Goal: Information Seeking & Learning: Learn about a topic

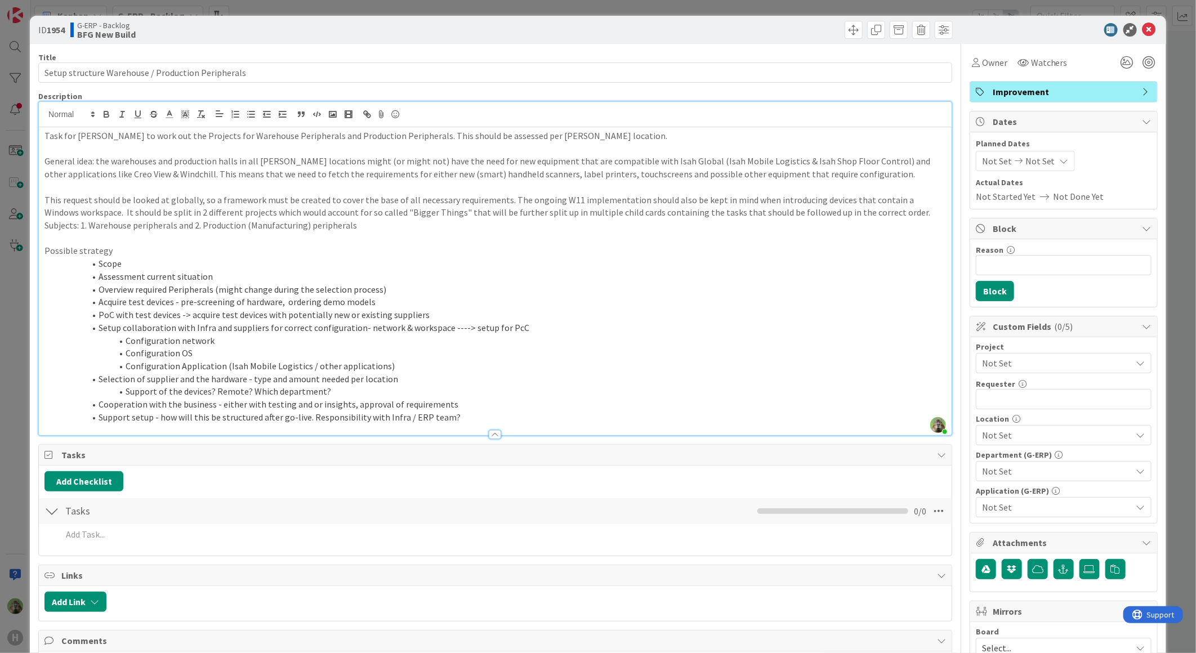
click at [4, 336] on div "ID 1954 G-ERP - Backlog BFG New Build Title 50 / 128 Setup structure Warehouse …" at bounding box center [598, 326] width 1196 height 653
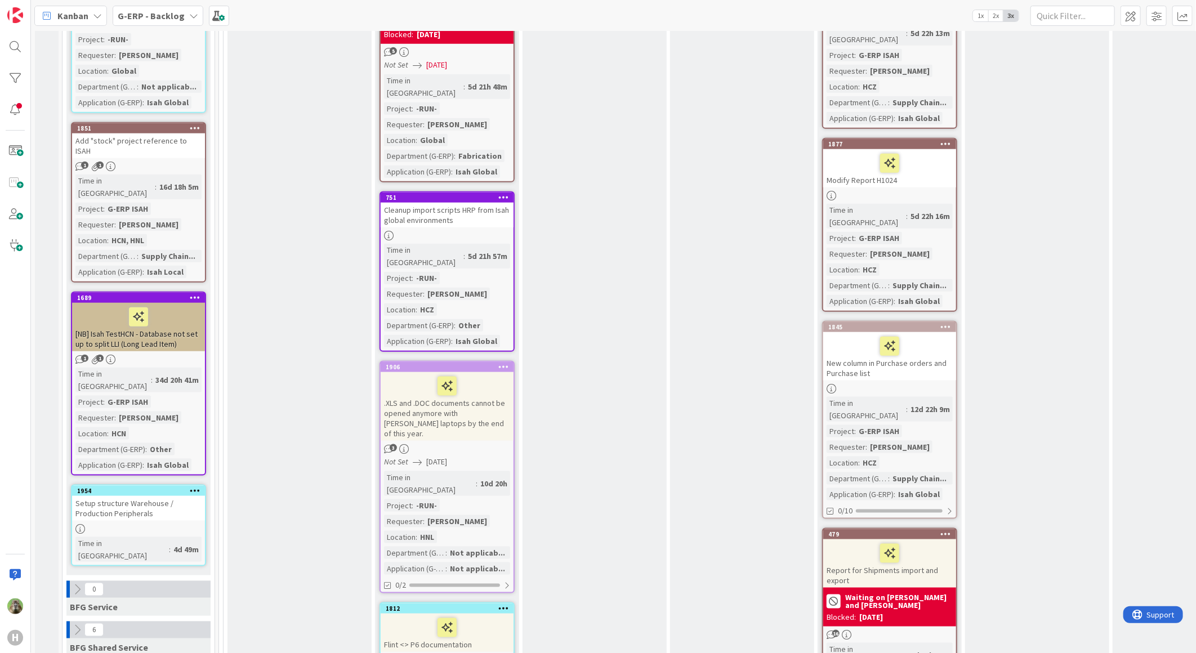
scroll to position [688, 0]
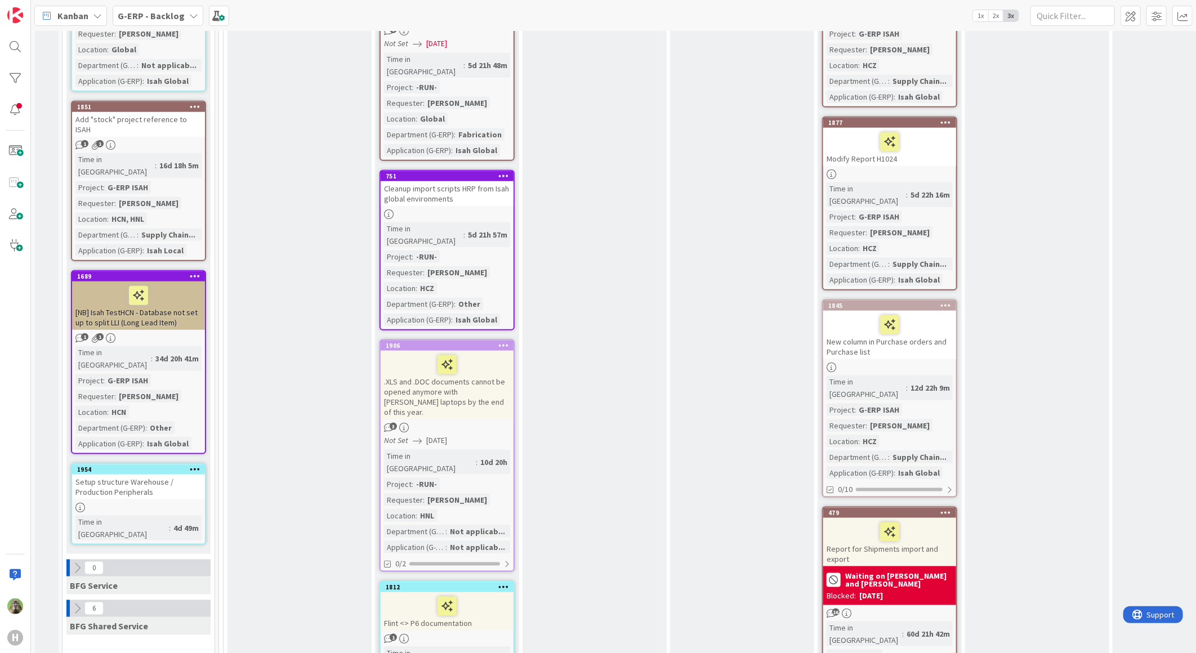
click at [150, 475] on div "Setup structure Warehouse / Production Peripherals" at bounding box center [138, 487] width 133 height 25
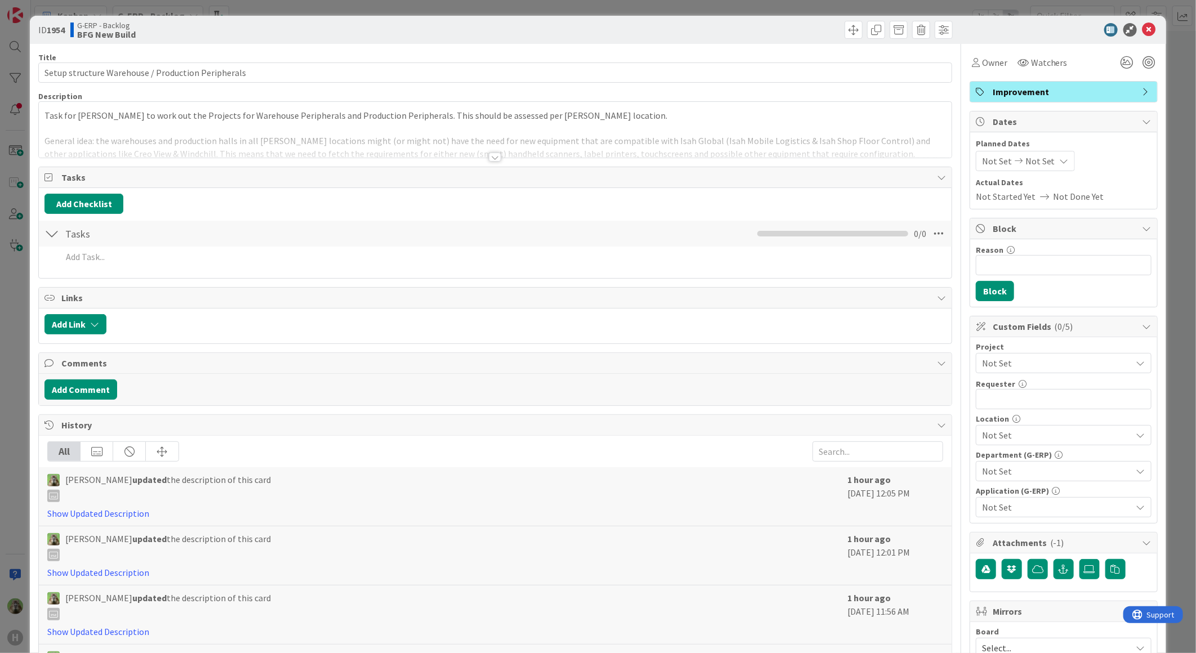
click at [414, 115] on div "Task for Timothy to work out the Projects for Warehouse Peripherals and Product…" at bounding box center [495, 130] width 913 height 56
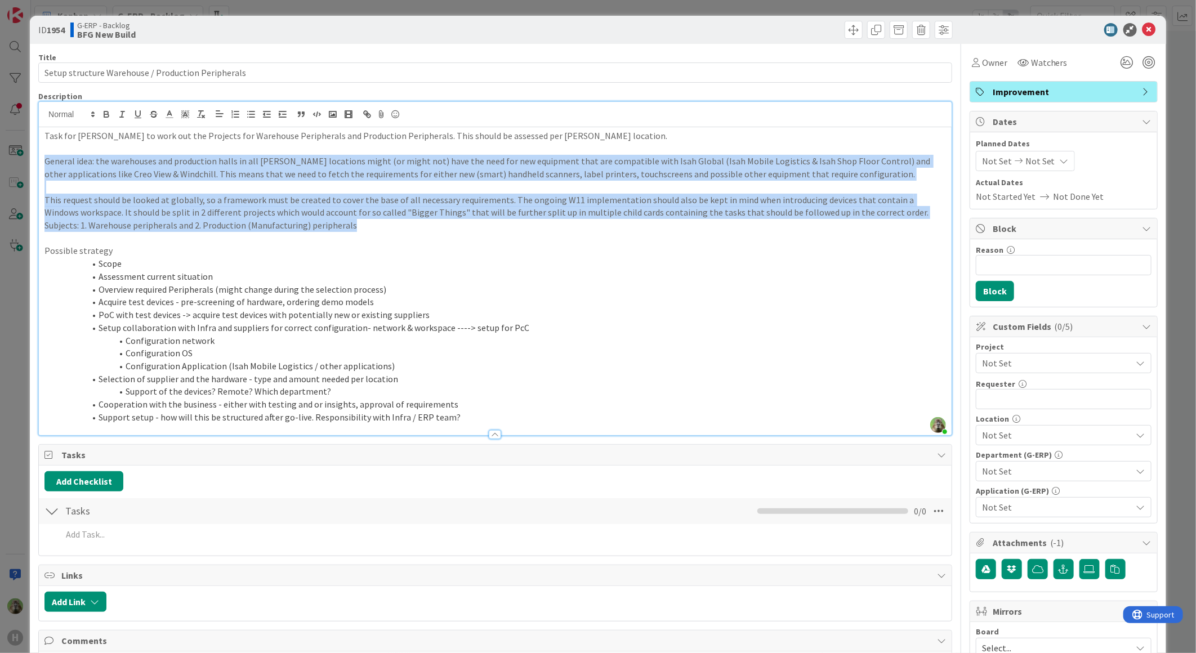
drag, startPoint x: 368, startPoint y: 226, endPoint x: -43, endPoint y: 165, distance: 415.6
click at [0, 165] on html "H Kanban G-ERP - Backlog 1x 2x 3x 8 INFO This column contains information cards…" at bounding box center [598, 326] width 1196 height 653
copy div "General idea: the warehouses and production halls in all Huisman locations migh…"
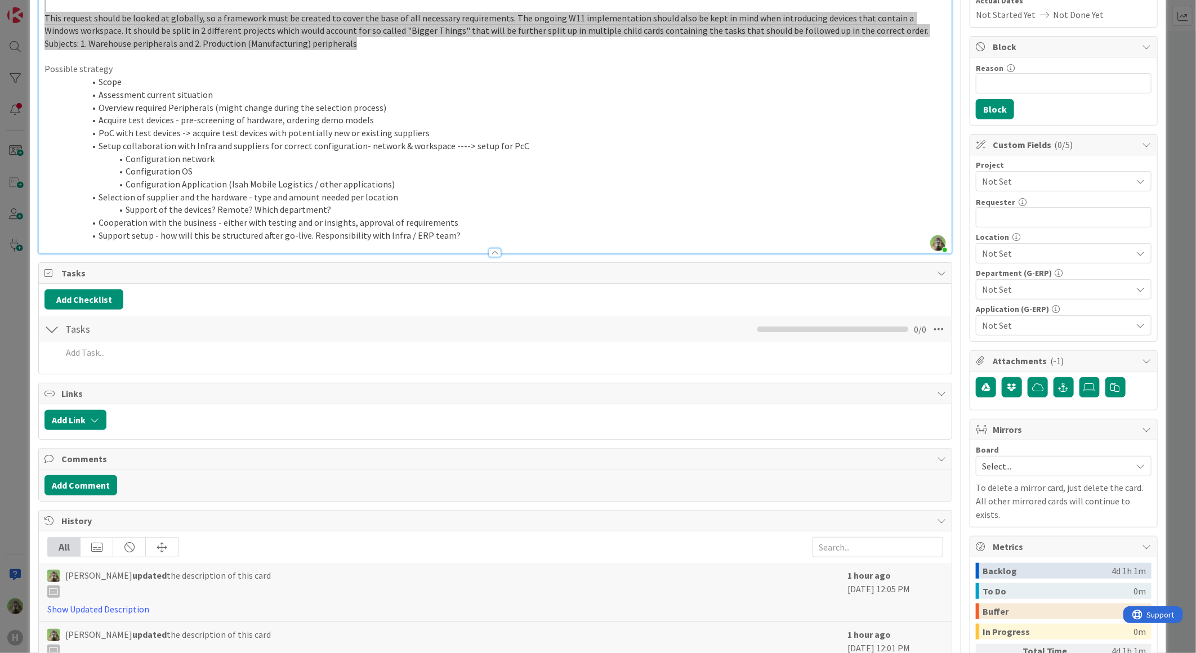
scroll to position [188, 0]
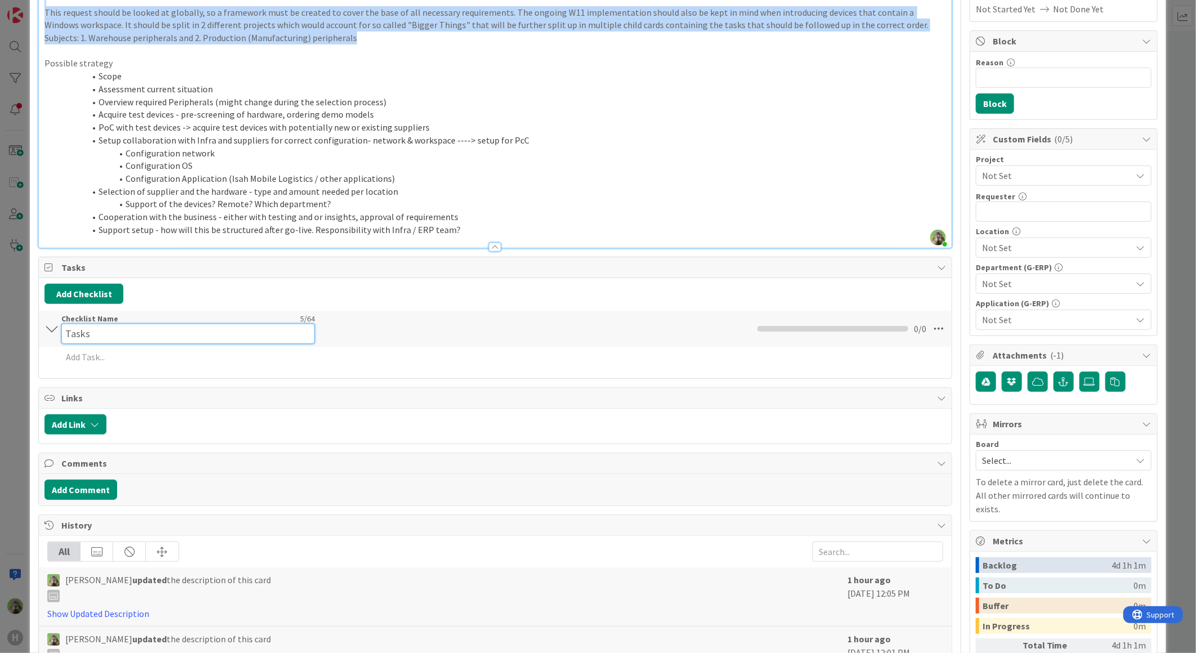
click at [115, 333] on input "Tasks" at bounding box center [187, 334] width 253 height 20
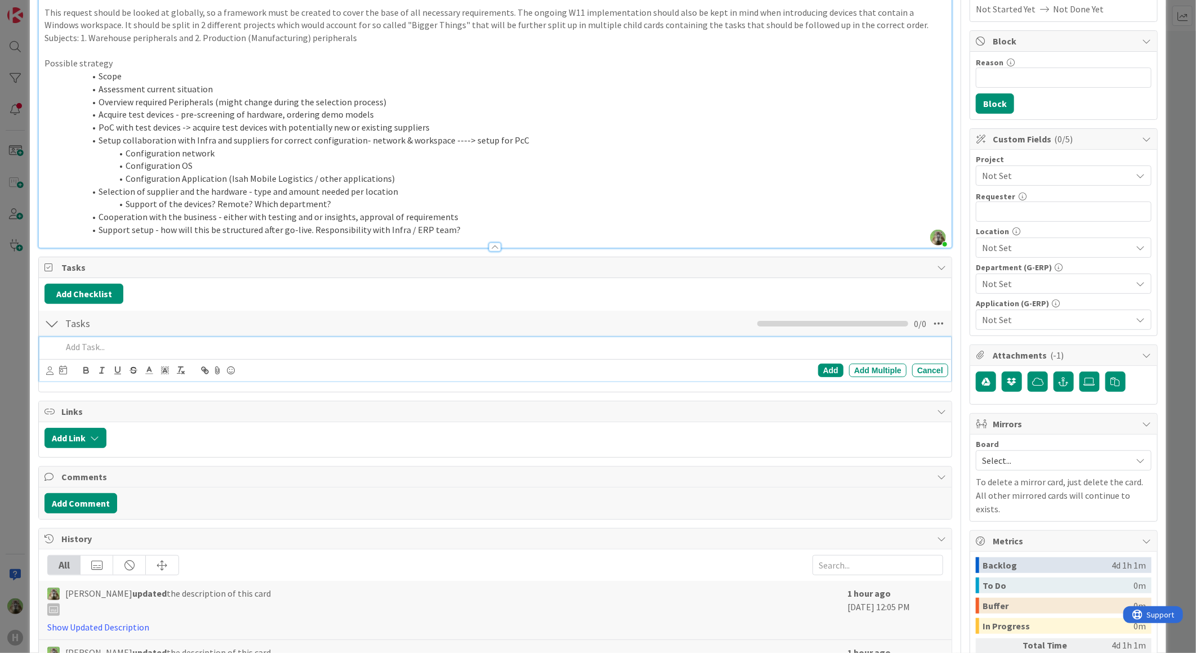
click at [110, 351] on p at bounding box center [503, 347] width 882 height 13
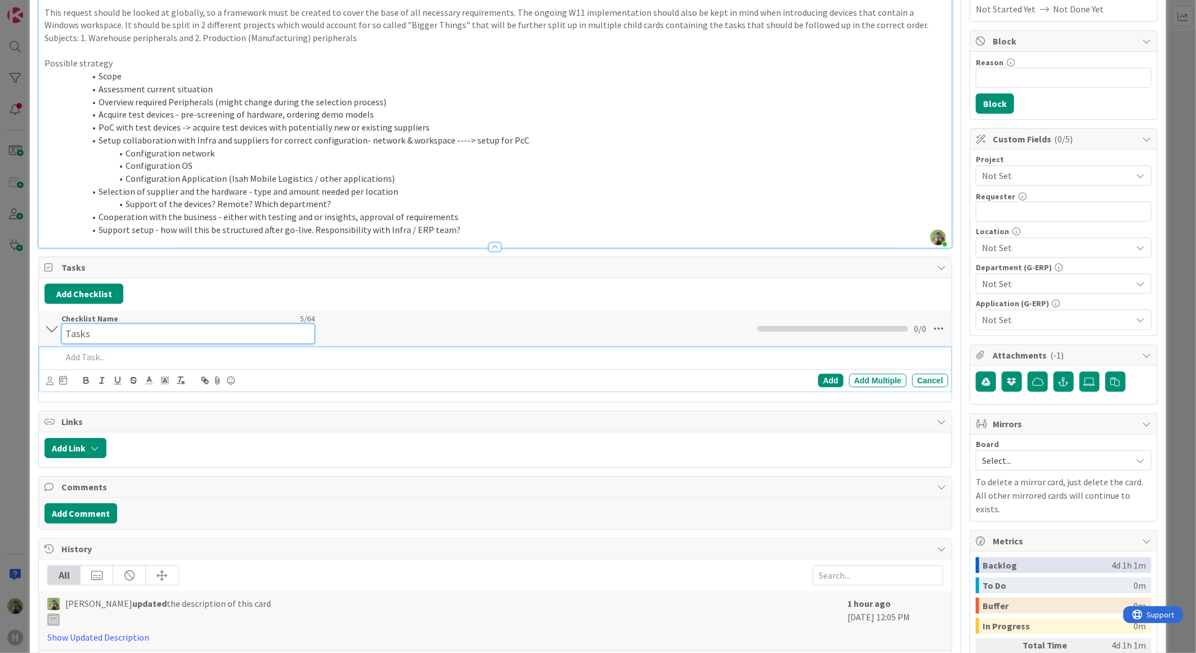
click at [128, 322] on div "Checklist Name 5 / 64 Tasks" at bounding box center [187, 329] width 253 height 30
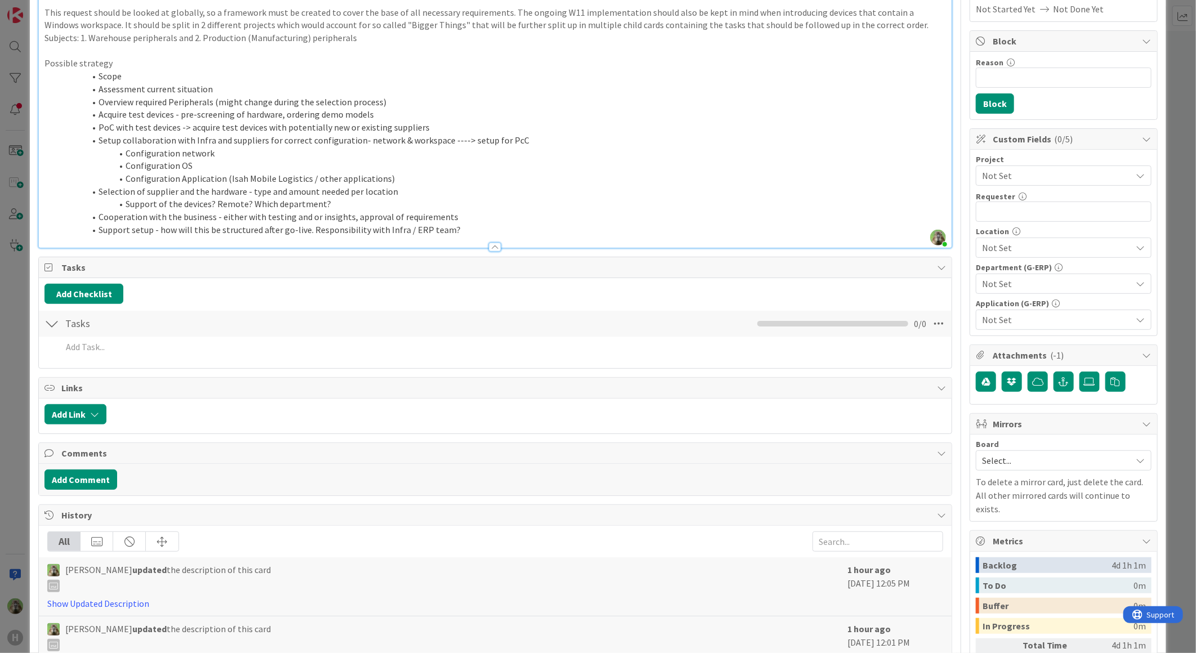
click at [128, 322] on div "Checklist Name 5 / 64 Tasks" at bounding box center [187, 324] width 253 height 20
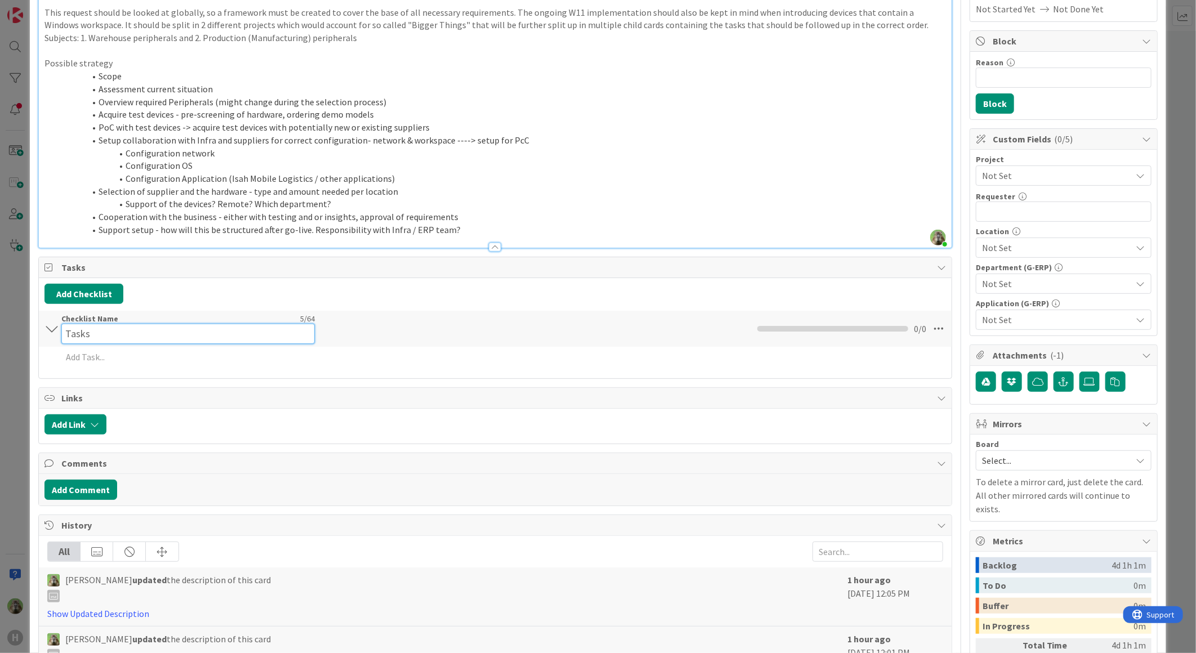
click at [128, 322] on div "Checklist Name 5 / 64 Tasks" at bounding box center [187, 329] width 253 height 30
type input "S"
type input "D"
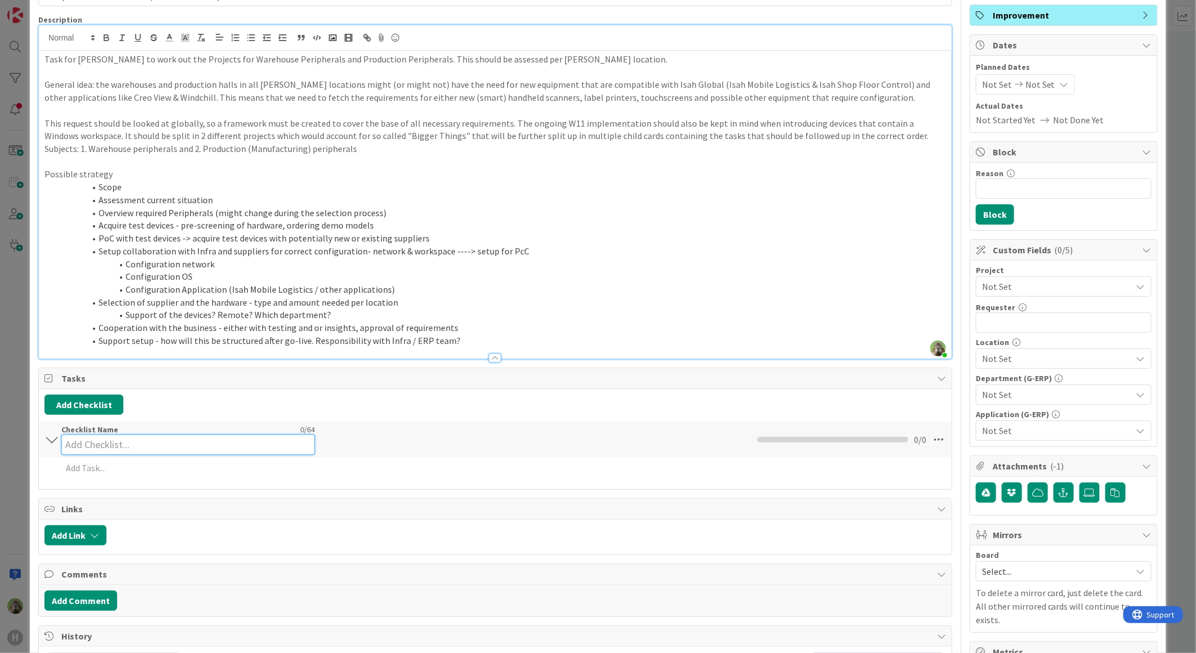
scroll to position [0, 0]
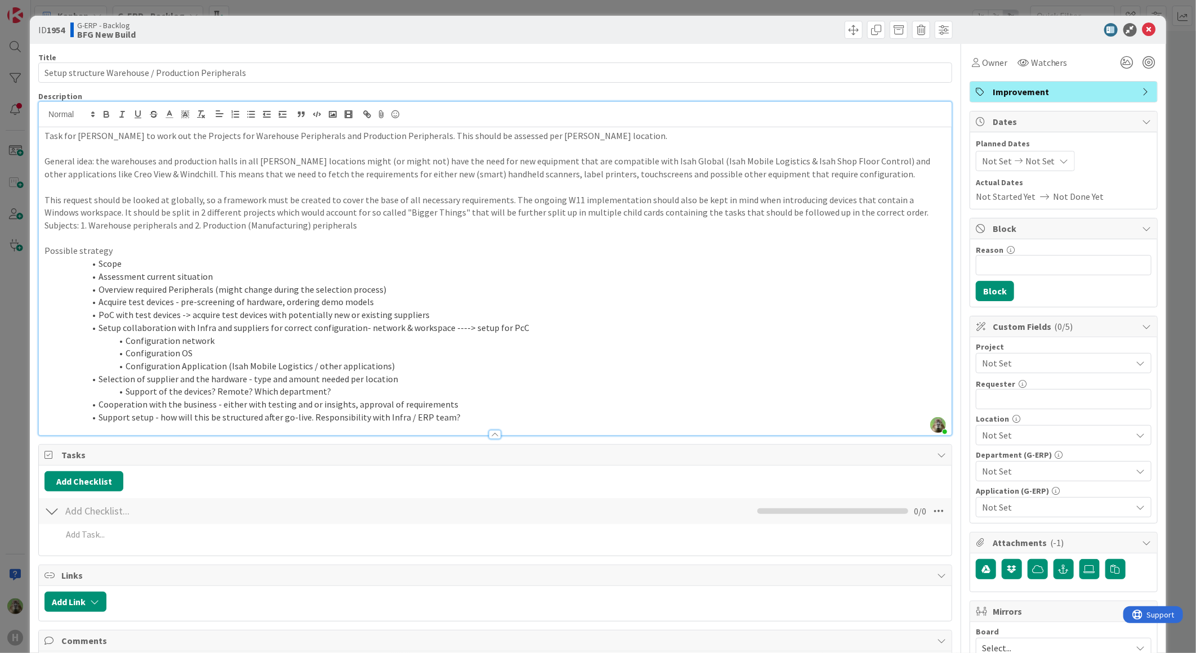
click at [176, 225] on p "Subjects: 1. Warehouse peripherals and 2. Production (Manufacturing) peripherals" at bounding box center [495, 225] width 902 height 13
click at [867, 31] on span at bounding box center [876, 30] width 18 height 18
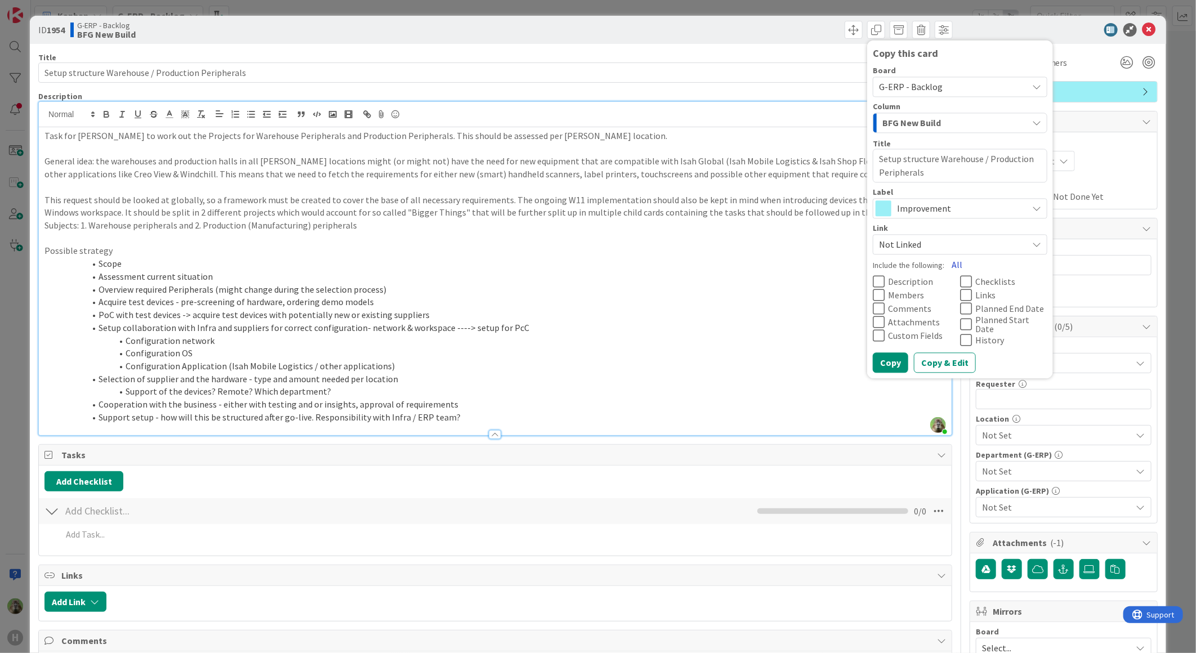
drag, startPoint x: 951, startPoint y: 266, endPoint x: 945, endPoint y: 269, distance: 6.3
click at [945, 269] on button "All" at bounding box center [957, 265] width 25 height 20
click at [988, 344] on span "History" at bounding box center [991, 340] width 30 height 9
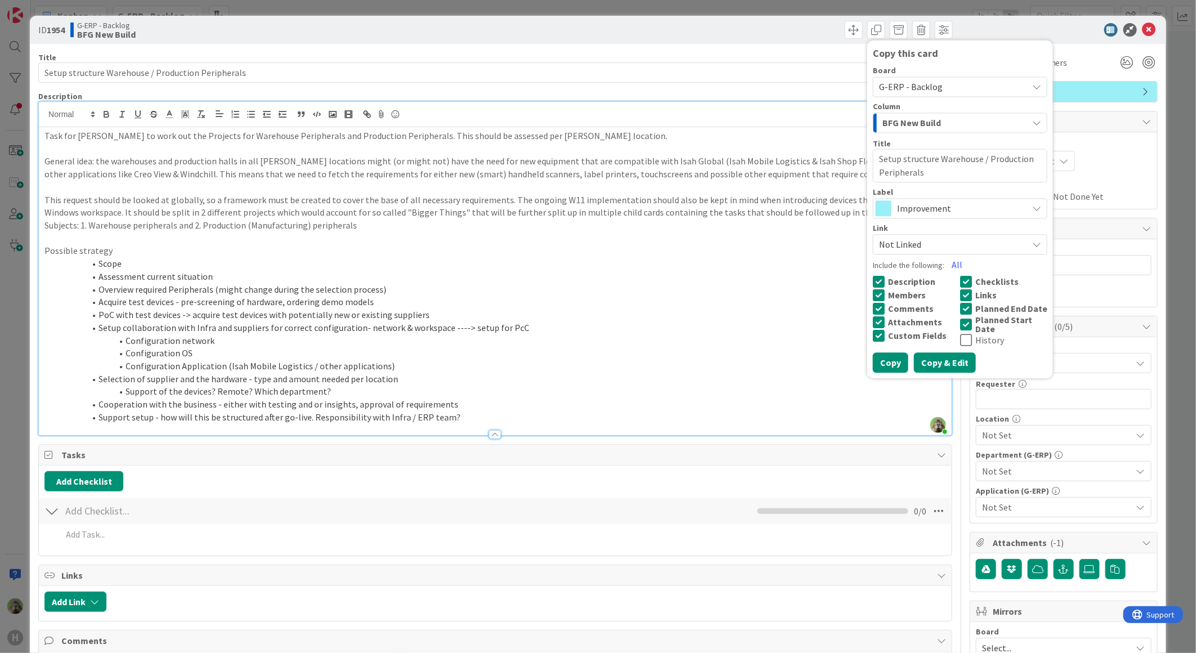
click at [919, 361] on button "Copy & Edit" at bounding box center [945, 363] width 62 height 20
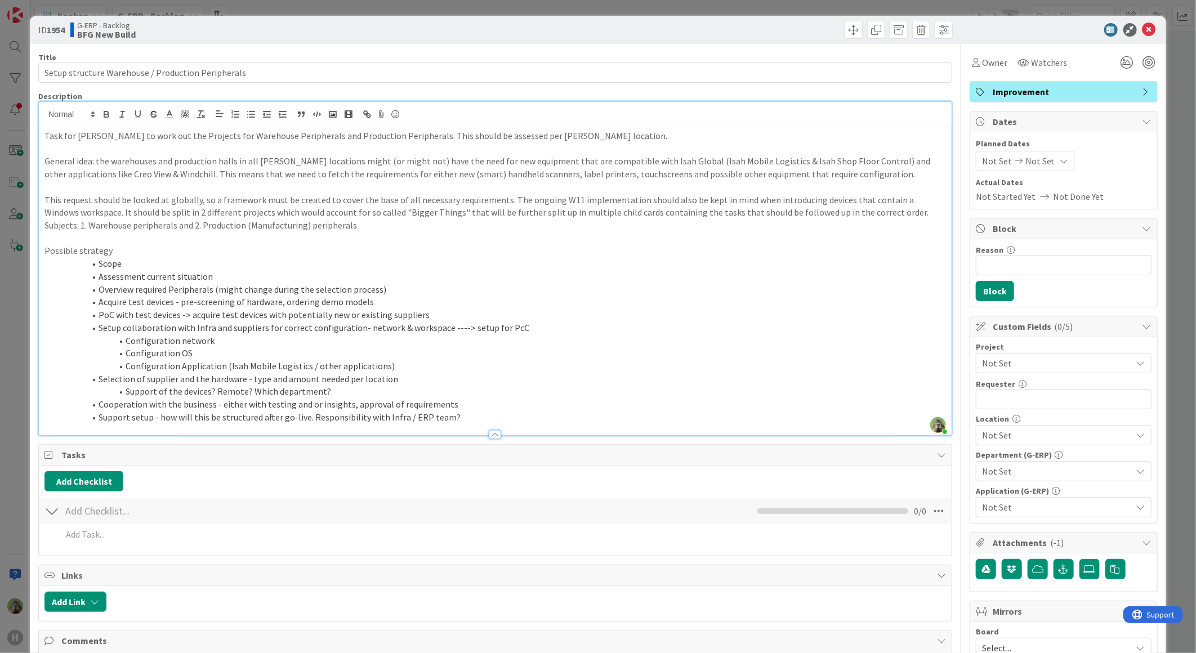
type textarea "x"
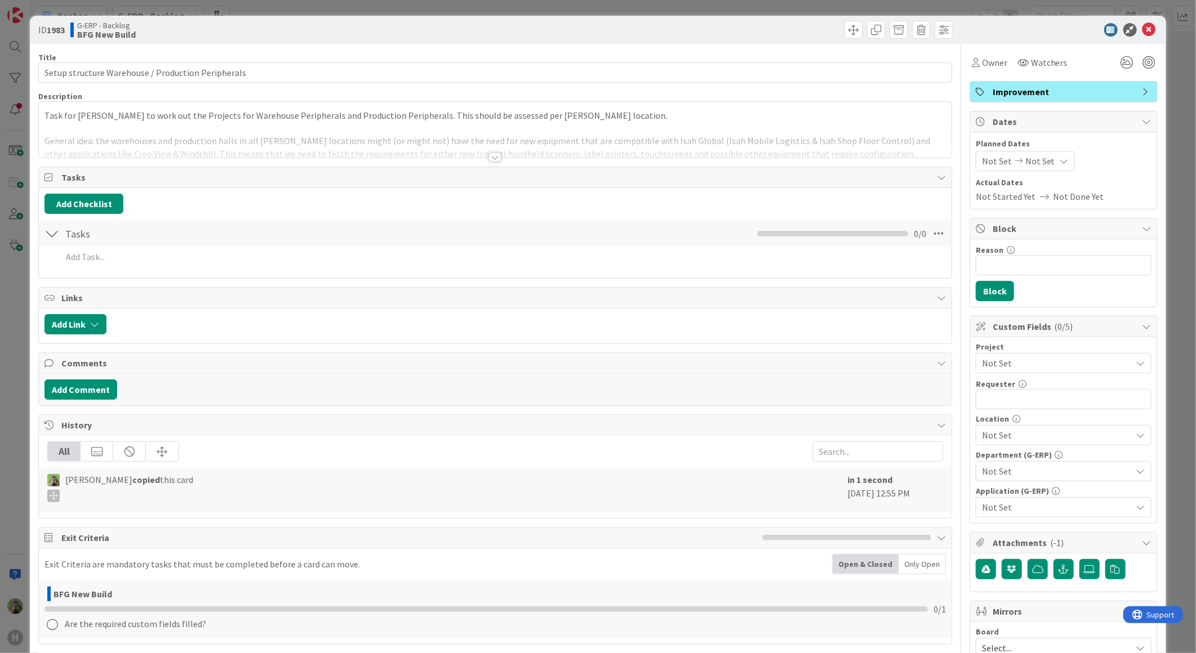
click at [291, 115] on div "Task for Timothy to work out the Projects for Warehouse Peripherals and Product…" at bounding box center [495, 130] width 913 height 56
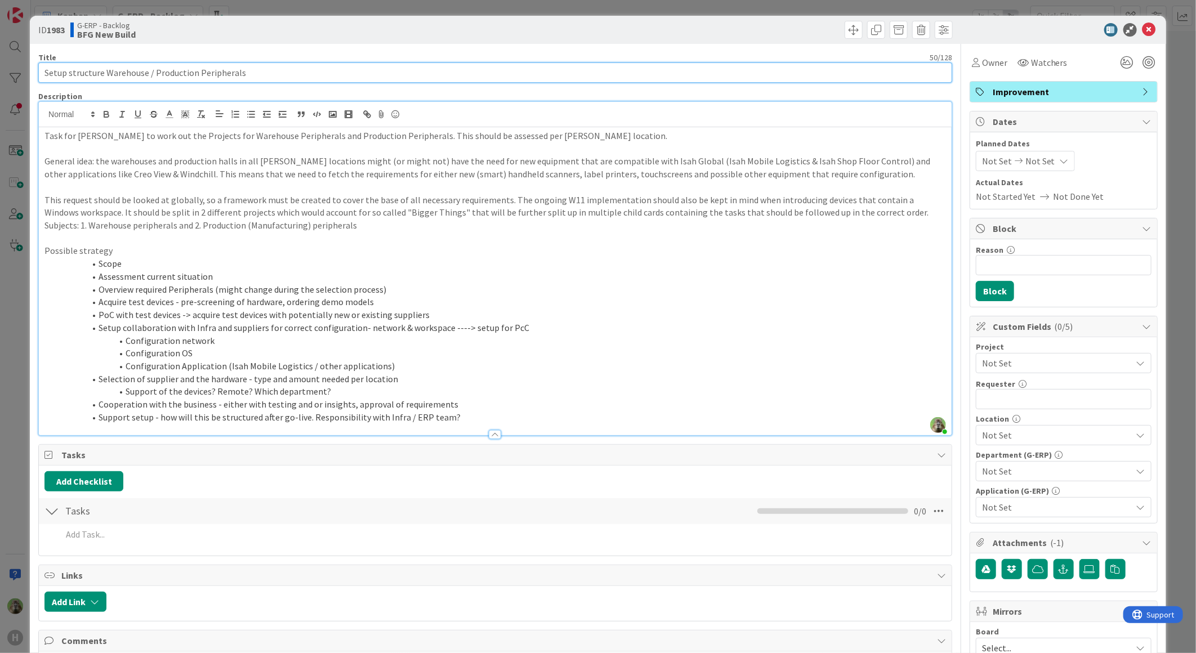
drag, startPoint x: 132, startPoint y: 77, endPoint x: 107, endPoint y: 70, distance: 26.2
click at [107, 70] on input "Setup structure Warehouse / Production Peripherals" at bounding box center [495, 73] width 914 height 20
type input "Setup structure Production Peripherals"
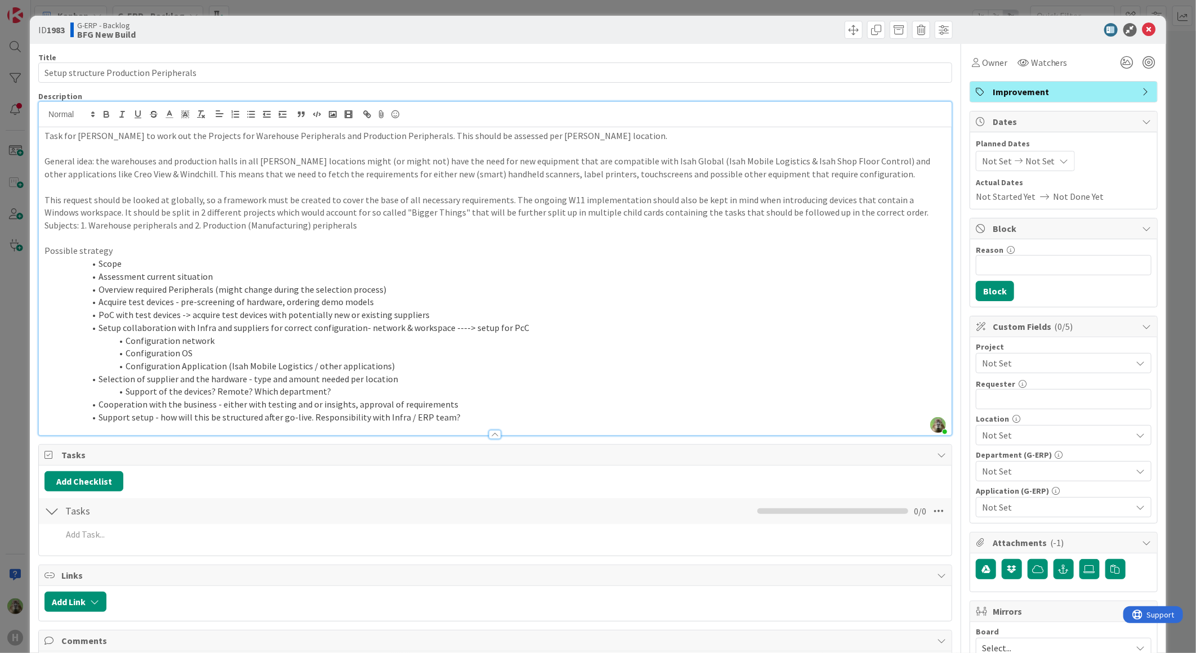
click at [172, 161] on p "General idea: the warehouses and production halls in all Huisman locations migh…" at bounding box center [495, 167] width 902 height 25
drag, startPoint x: 679, startPoint y: 159, endPoint x: 603, endPoint y: 160, distance: 76.6
click at [603, 160] on p "General idea: production halls in all Huisman locations might (or might not) ha…" at bounding box center [495, 167] width 902 height 25
drag, startPoint x: 384, startPoint y: 172, endPoint x: 227, endPoint y: 172, distance: 157.1
click at [227, 172] on p "General idea: production halls in all Huisman locations might (or might not) ha…" at bounding box center [495, 167] width 902 height 25
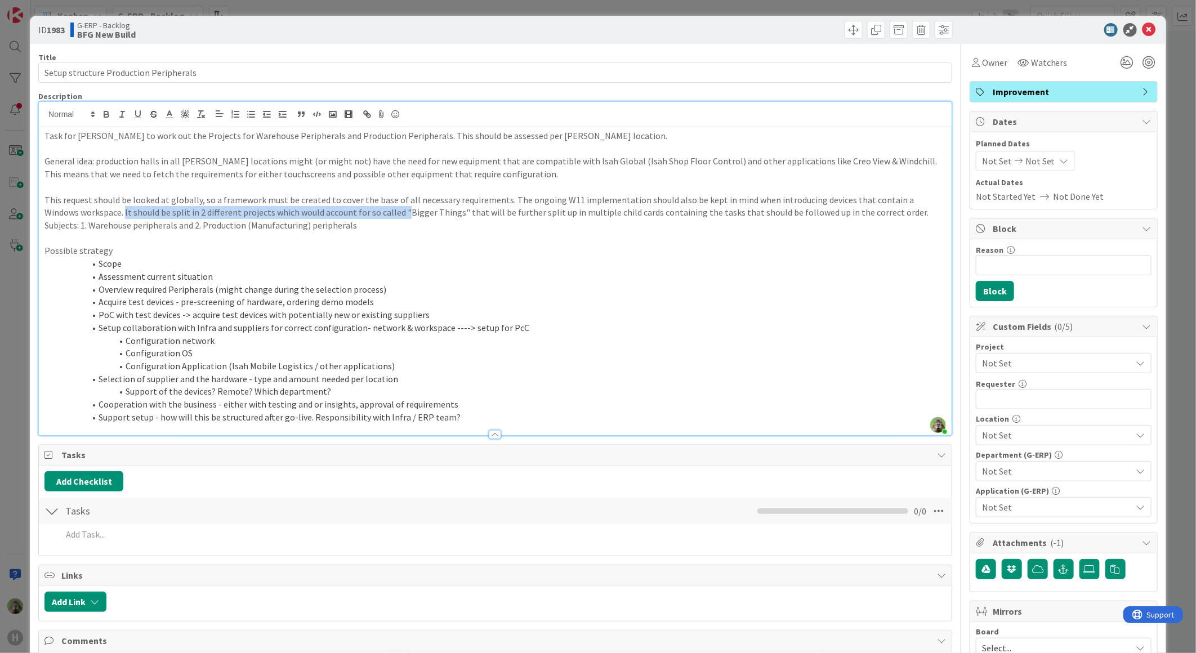
drag, startPoint x: 354, startPoint y: 214, endPoint x: 88, endPoint y: 214, distance: 265.3
click at [88, 214] on p "This request should be looked at globally, so a framework must be created to co…" at bounding box center [495, 206] width 902 height 25
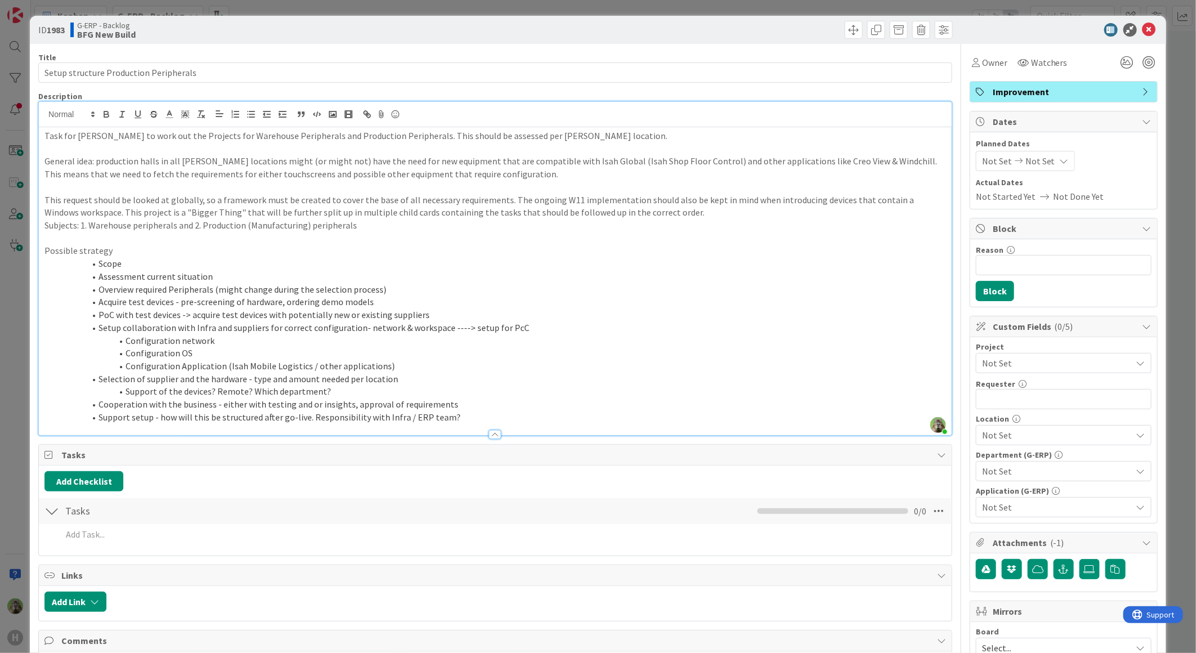
drag, startPoint x: 154, startPoint y: 256, endPoint x: 191, endPoint y: 224, distance: 49.2
click at [147, 251] on p "Possible strategy" at bounding box center [495, 250] width 902 height 13
drag, startPoint x: 200, startPoint y: 222, endPoint x: 40, endPoint y: 231, distance: 160.2
click at [40, 231] on div "Task for Timothy to work out the Projects for Warehouse Peripherals and Product…" at bounding box center [495, 281] width 913 height 308
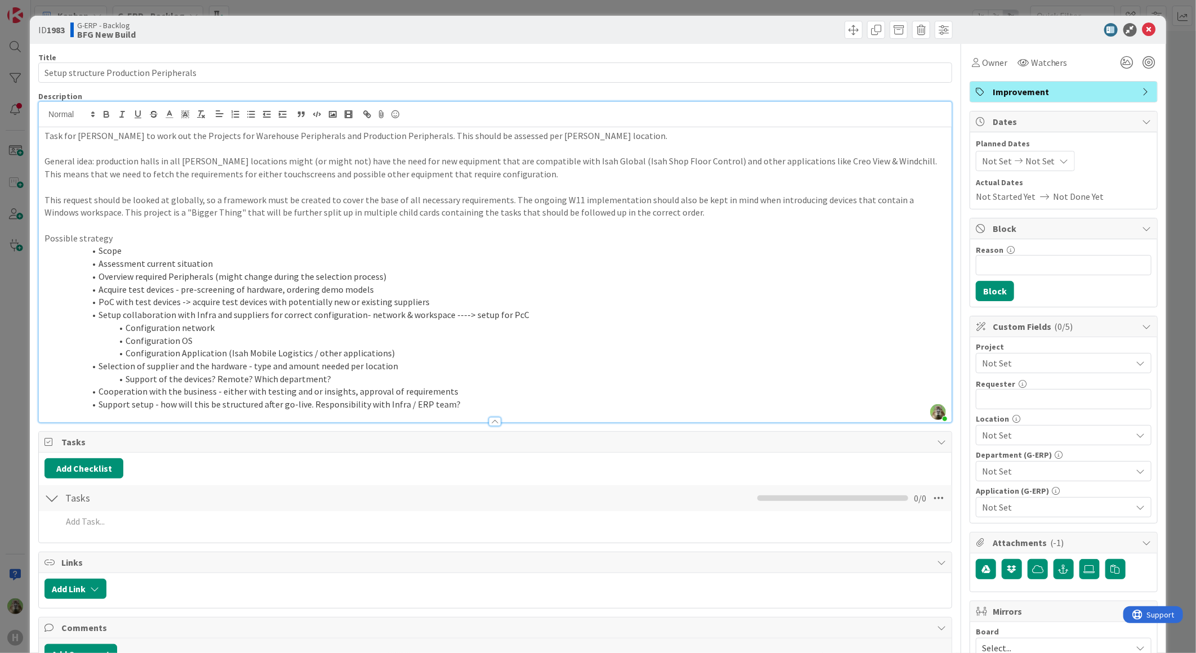
click at [87, 232] on p "Possible strategy" at bounding box center [495, 238] width 902 height 13
click at [12, 309] on div "ID 1983 G-ERP - Backlog BFG New Build Title 38 / 128 Setup structure Production…" at bounding box center [598, 326] width 1196 height 653
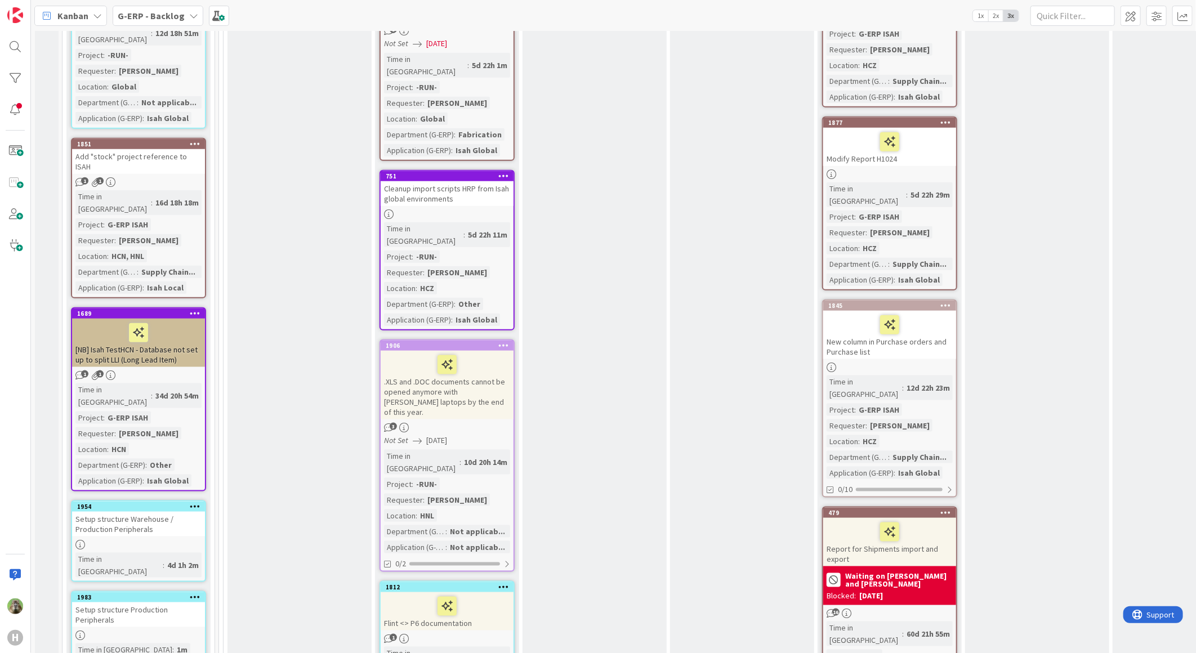
click at [139, 512] on div "Setup structure Warehouse / Production Peripherals" at bounding box center [138, 524] width 133 height 25
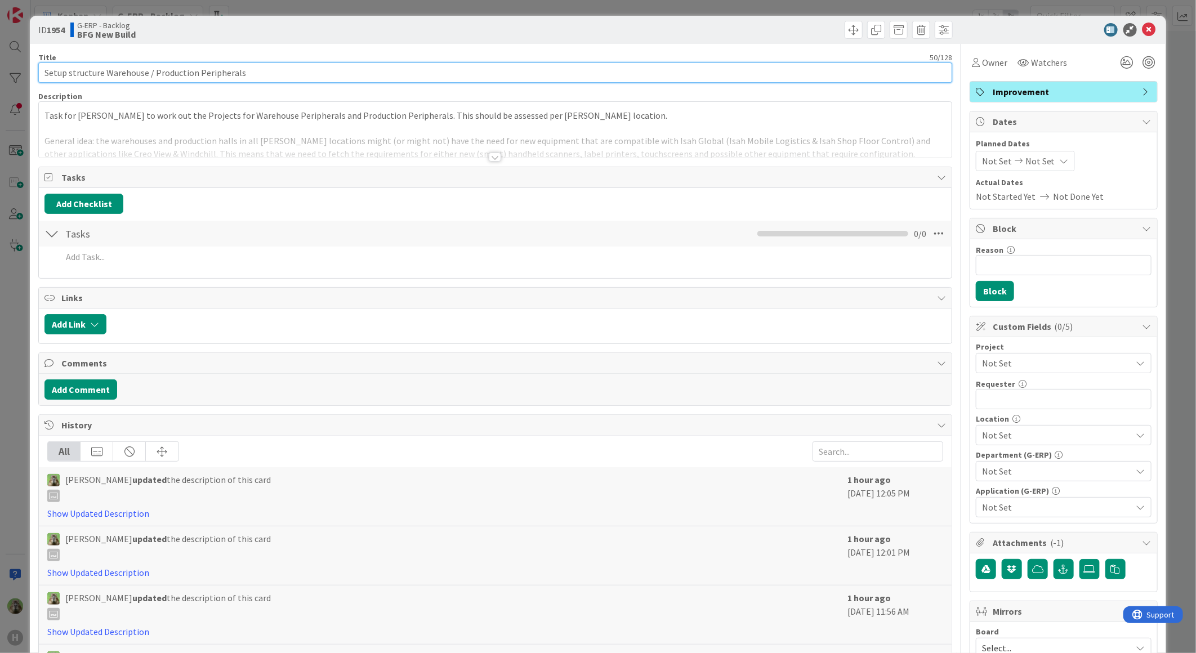
click at [165, 68] on input "Setup structure Warehouse / Production Peripherals" at bounding box center [495, 73] width 914 height 20
type input "Setup structure Warehouse Peripherals"
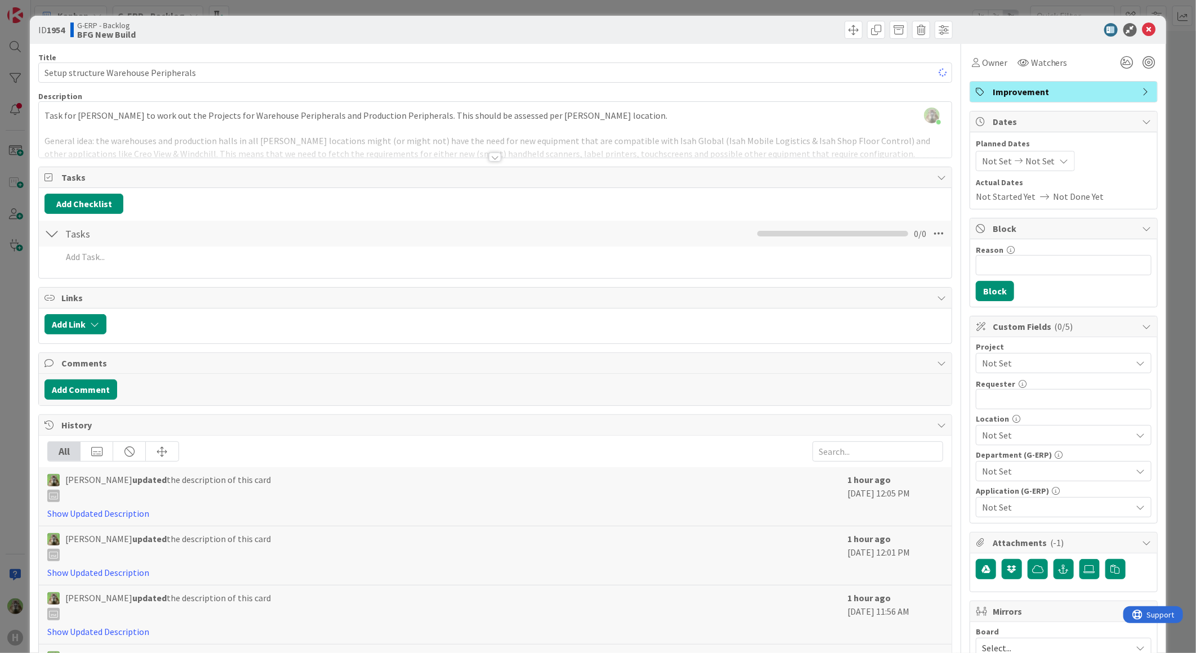
click at [265, 134] on div at bounding box center [495, 143] width 913 height 29
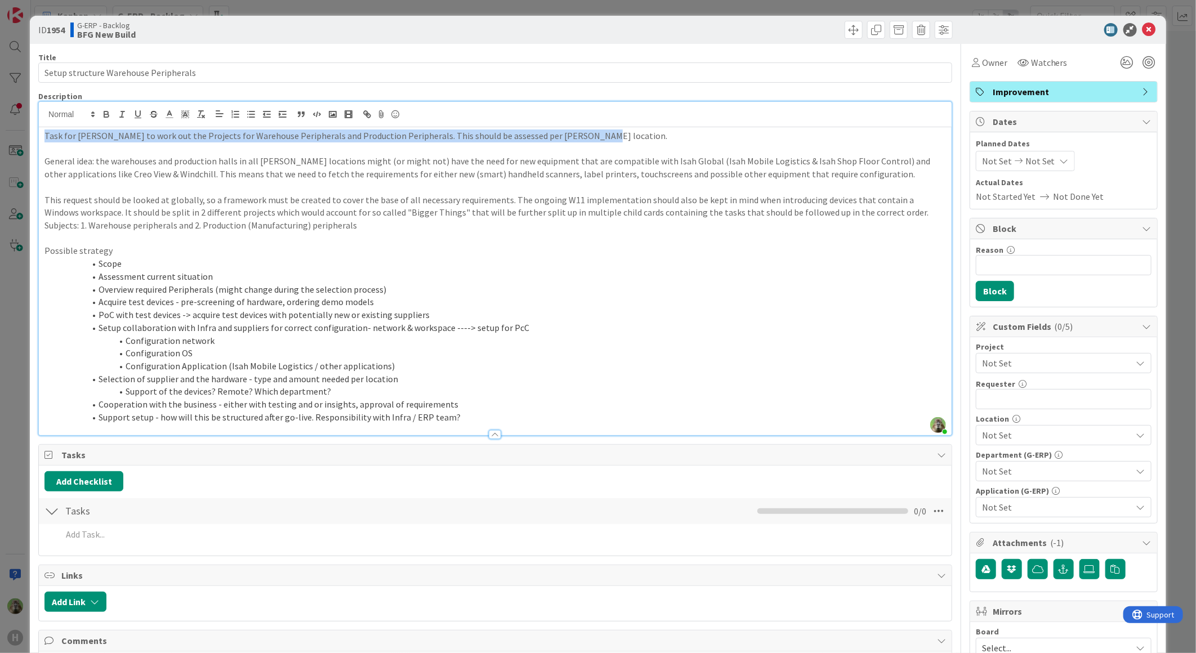
drag, startPoint x: 626, startPoint y: 136, endPoint x: 17, endPoint y: 136, distance: 609.4
click at [17, 136] on div "ID 1954 G-ERP - Backlog BFG New Build Title 37 / 128 Setup structure Warehouse …" at bounding box center [598, 326] width 1196 height 653
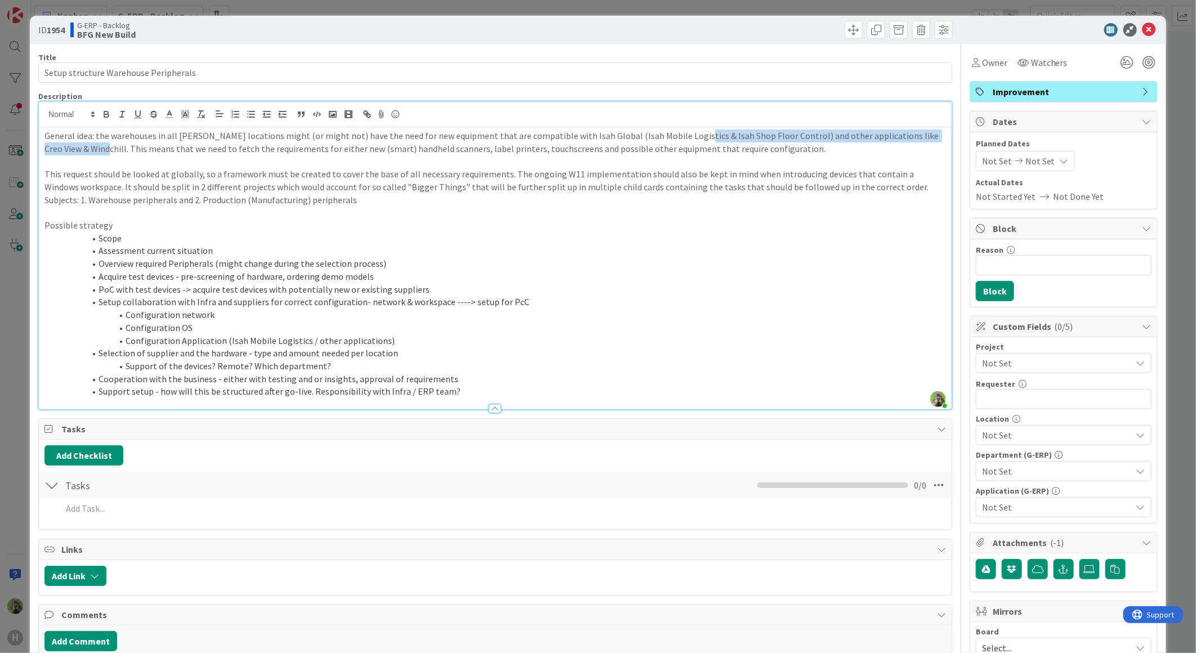
drag, startPoint x: 81, startPoint y: 150, endPoint x: 676, endPoint y: 130, distance: 596.2
click at [676, 130] on p "General idea: the warehouses in all Huisman locations might (or might not) have…" at bounding box center [495, 142] width 902 height 25
click at [676, 136] on p "General idea: the warehouses in all Huisman locations might (or might not) have…" at bounding box center [495, 142] width 902 height 25
click at [429, 148] on p "General idea: the warehouses in all Huisman locations might (or might not) have…" at bounding box center [495, 142] width 902 height 25
click at [10, 336] on div "ID 1954 G-ERP - Backlog BFG New Build Title 37 / 128 Setup structure Warehouse …" at bounding box center [598, 326] width 1196 height 653
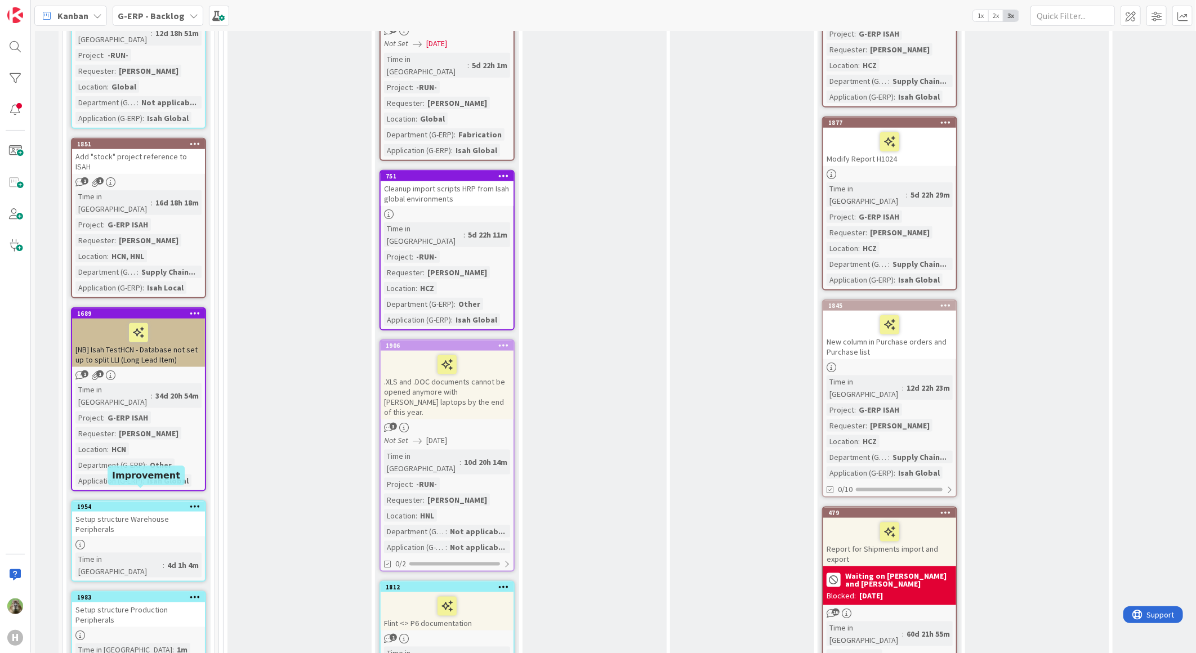
click at [131, 603] on div "Setup structure Production Peripherals" at bounding box center [138, 615] width 133 height 25
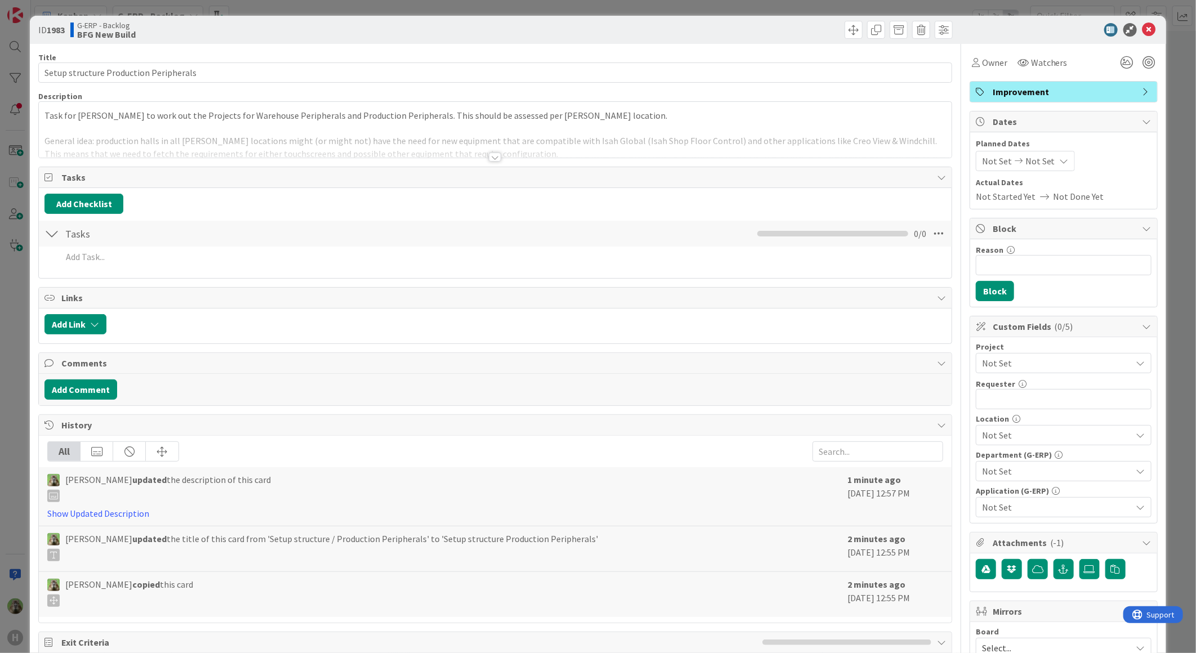
click at [474, 141] on div at bounding box center [495, 143] width 913 height 29
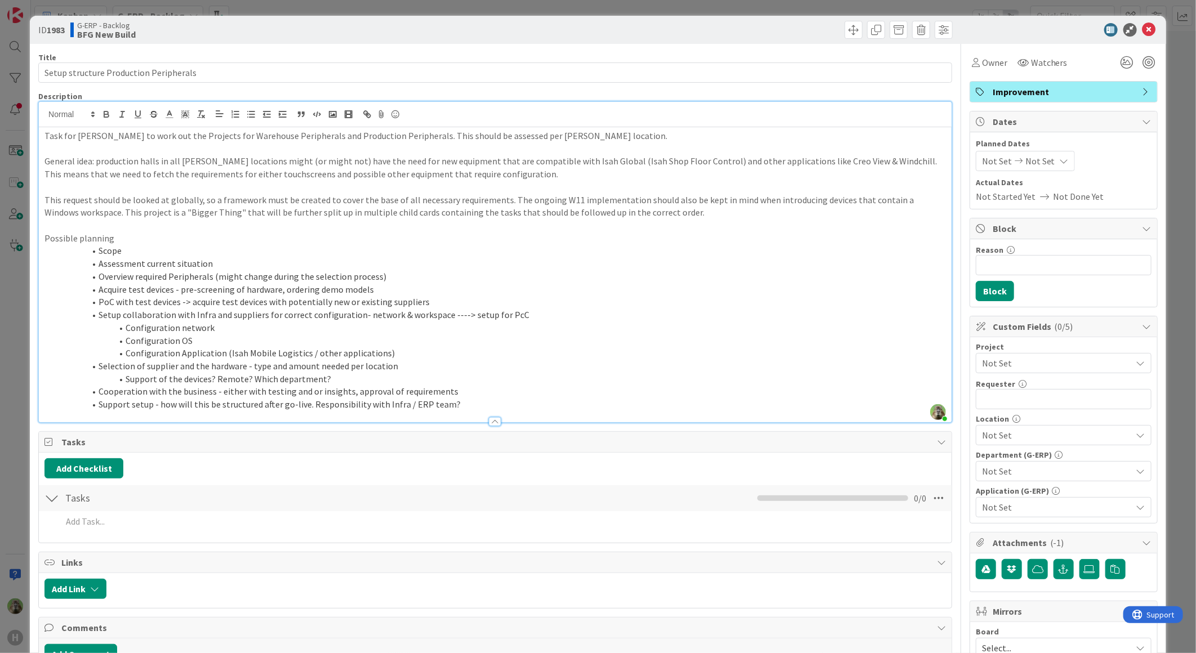
click at [267, 180] on p "General idea: production halls in all Huisman locations might (or might not) ha…" at bounding box center [495, 167] width 902 height 25
click at [189, 176] on p "General idea: production halls in all Huisman locations might (or might not) ha…" at bounding box center [495, 167] width 902 height 25
drag, startPoint x: 262, startPoint y: 175, endPoint x: 555, endPoint y: 204, distance: 294.9
click at [264, 175] on p "General idea: production halls in all Huisman locations might (or might not) ha…" at bounding box center [495, 167] width 902 height 25
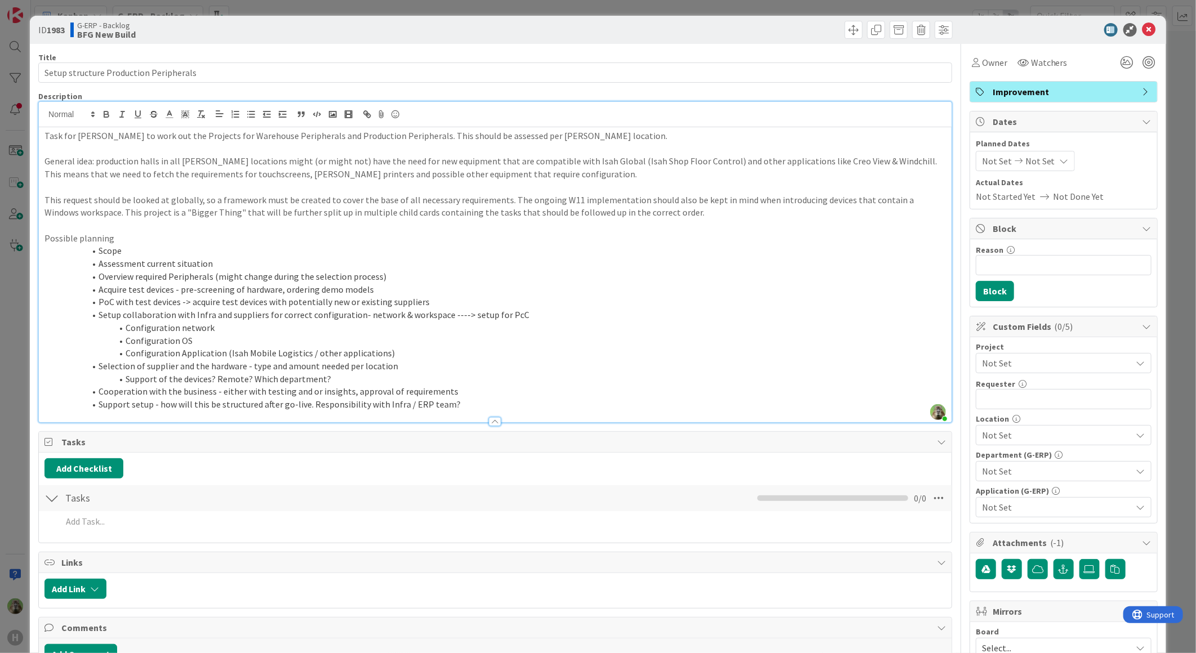
click at [7, 372] on div "ID 1983 G-ERP - Backlog BFG New Build Title 38 / 128 Setup structure Production…" at bounding box center [598, 326] width 1196 height 653
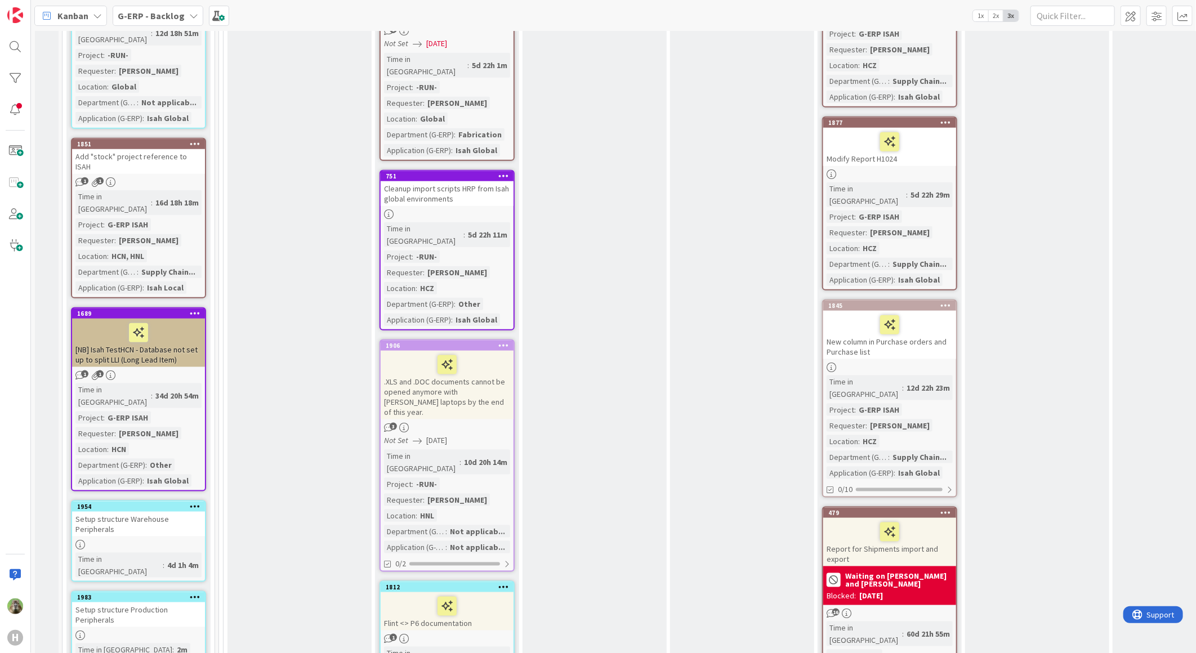
click at [97, 512] on div "Setup structure Warehouse Peripherals" at bounding box center [138, 524] width 133 height 25
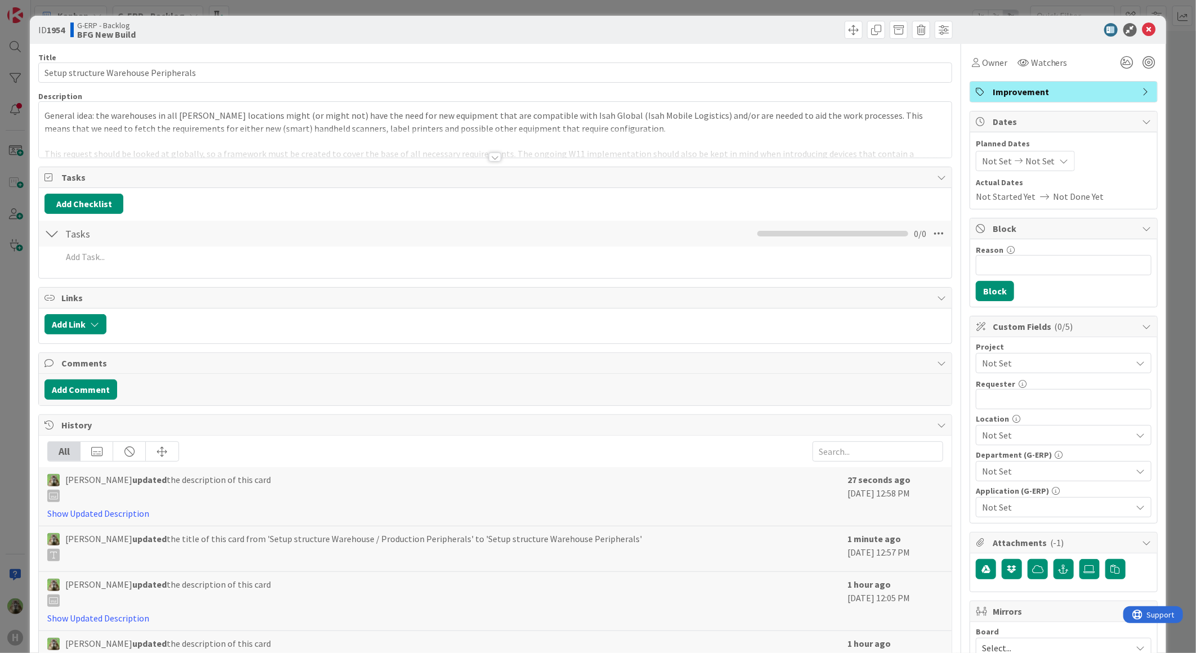
click at [256, 126] on div "General idea: the warehouses in all Huisman locations might (or might not) have…" at bounding box center [495, 130] width 913 height 56
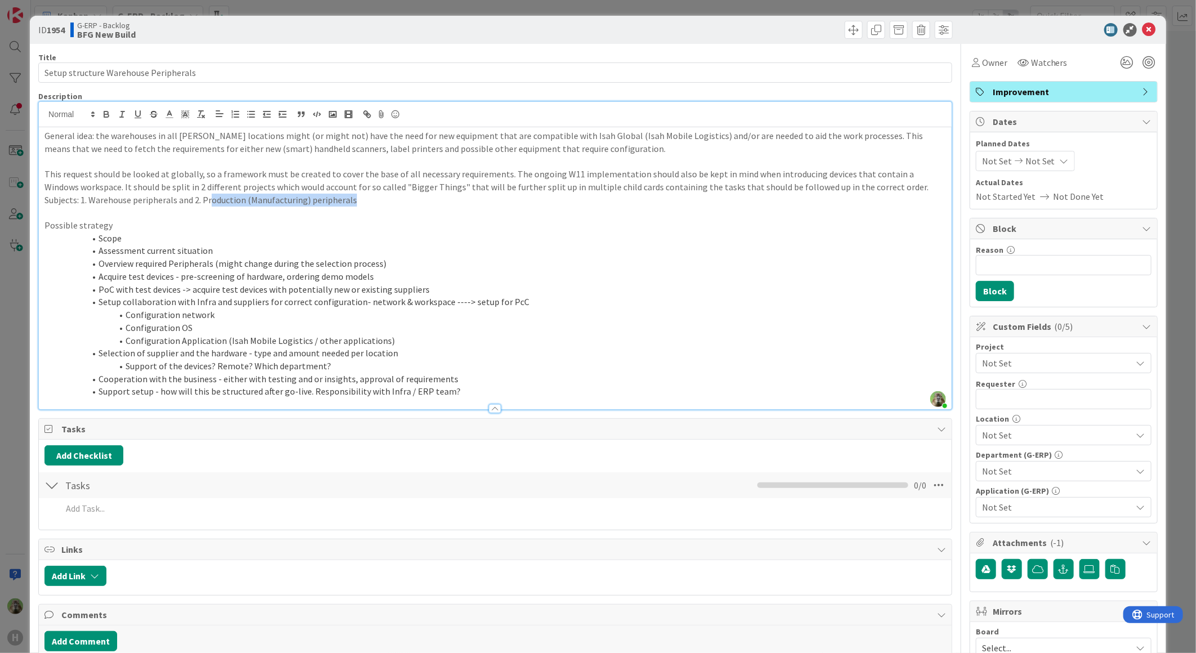
drag, startPoint x: 359, startPoint y: 200, endPoint x: 201, endPoint y: 180, distance: 159.5
click at [208, 203] on p "Subjects: 1. Warehouse peripherals and 2. Production (Manufacturing) peripherals" at bounding box center [495, 200] width 902 height 13
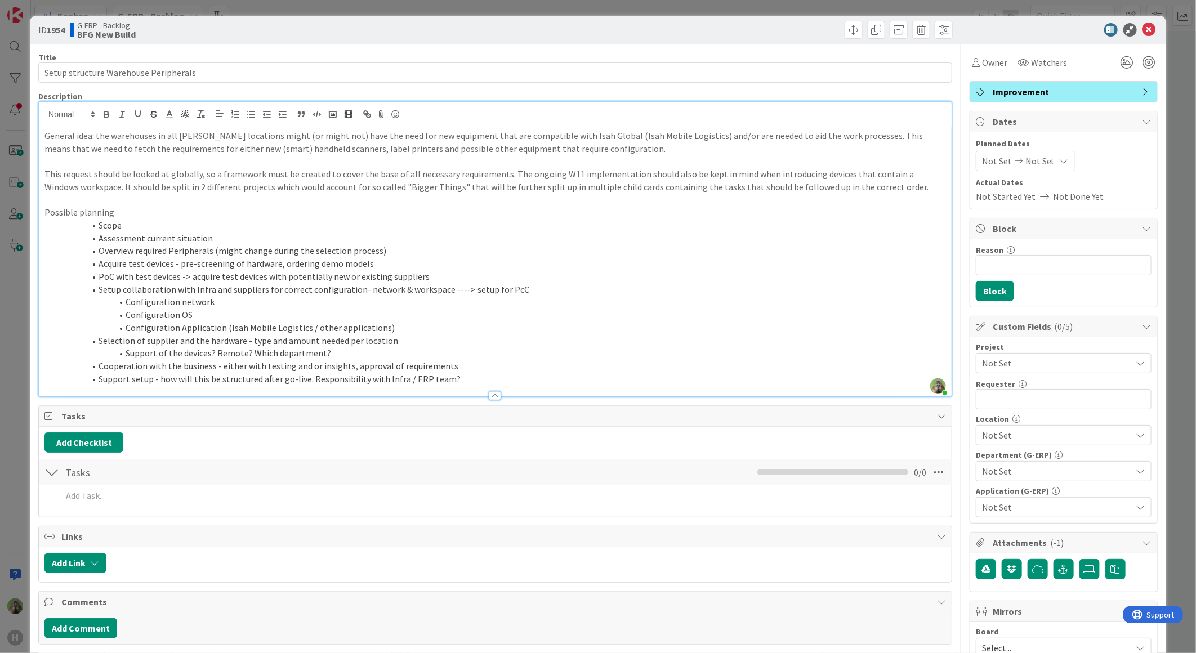
click at [201, 179] on p "This request should be looked at globally, so a framework must be created to co…" at bounding box center [495, 180] width 902 height 25
click at [201, 186] on p "This request should be looked at globally, so a framework must be created to co…" at bounding box center [495, 180] width 902 height 25
click at [357, 329] on li "Configuration Application (Isah Mobile Logistics / other applications)" at bounding box center [502, 328] width 888 height 13
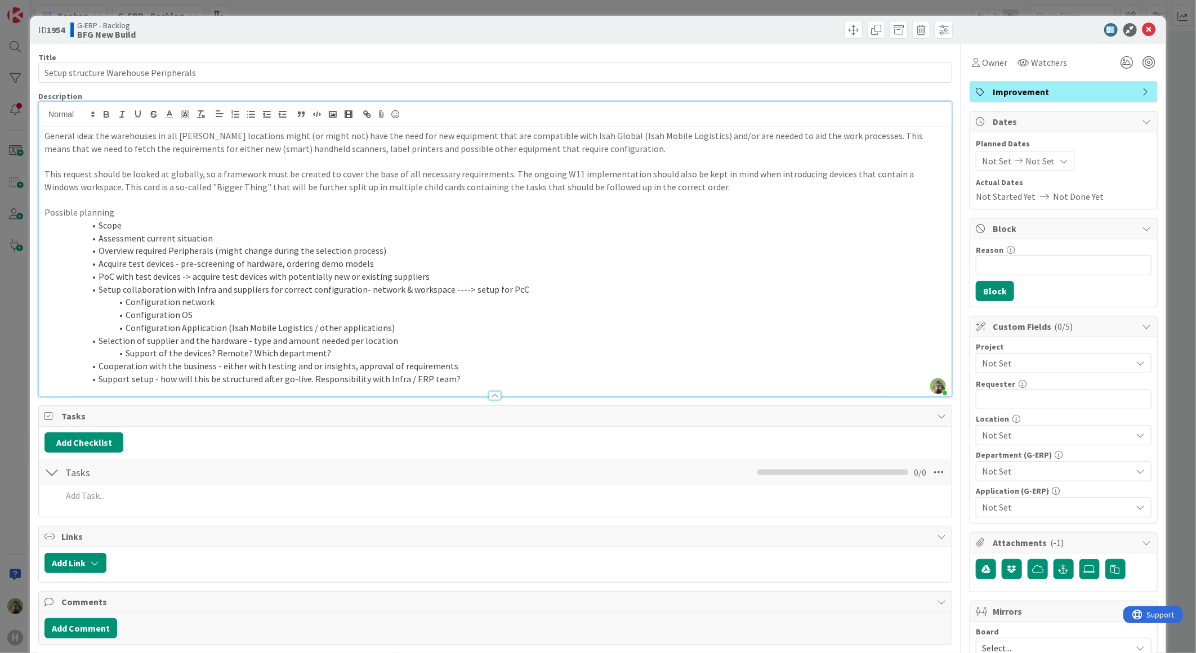
click at [511, 288] on li "Setup collaboration with Infra and suppliers for correct configuration- network…" at bounding box center [502, 289] width 888 height 13
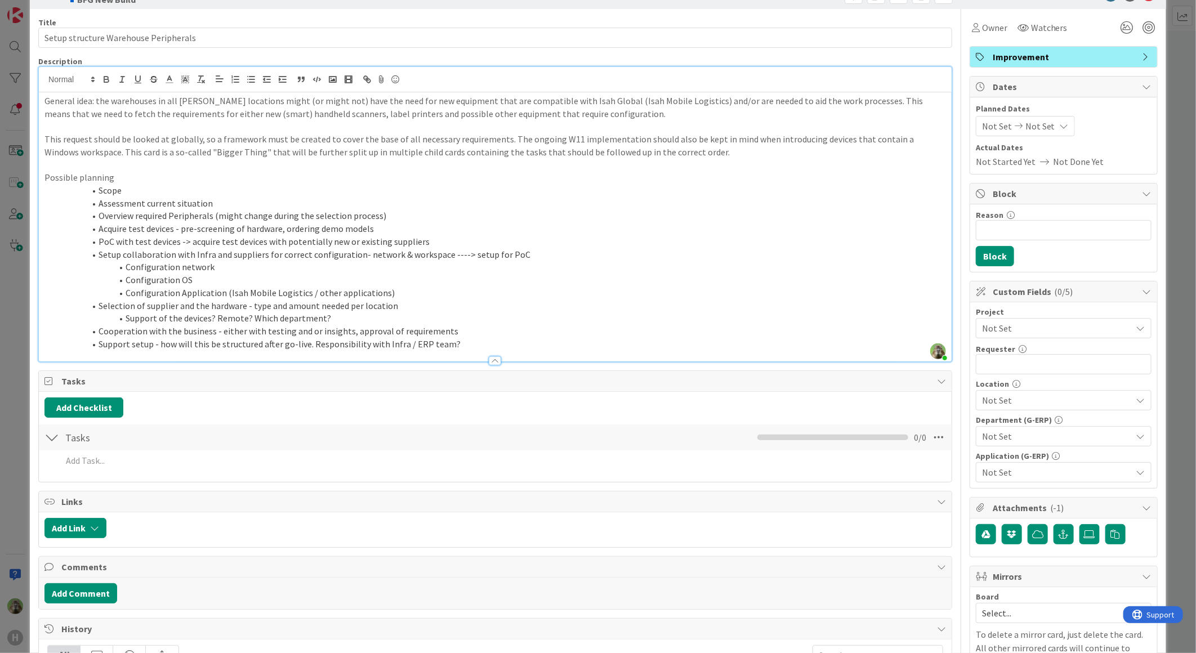
scroll to position [63, 0]
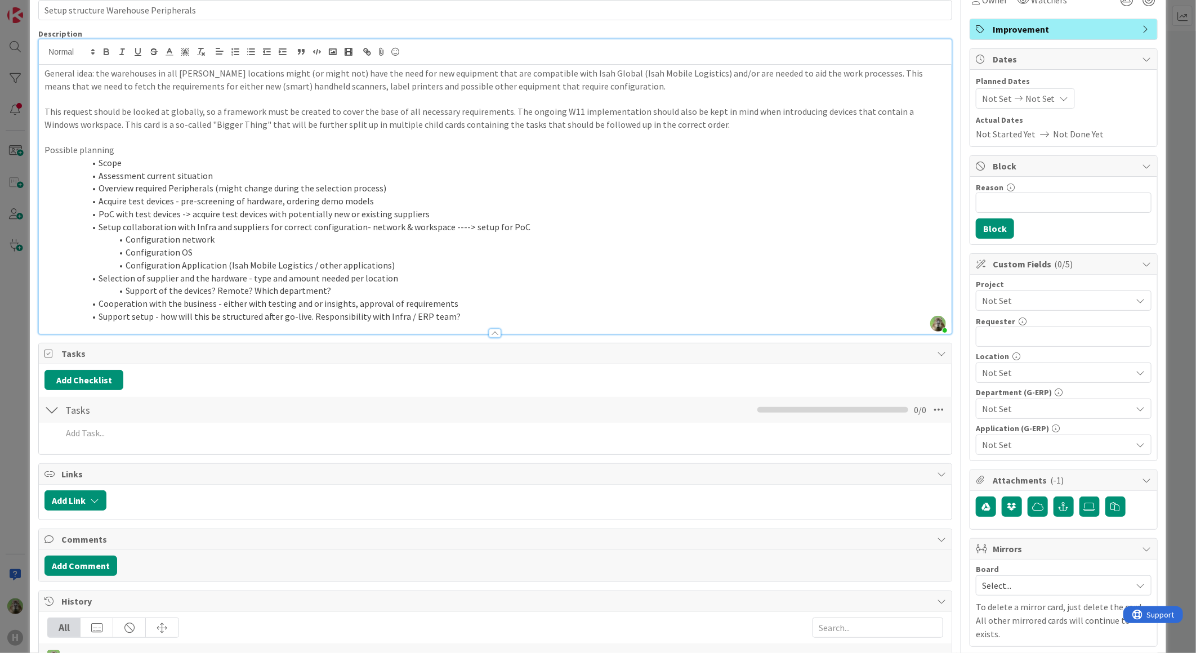
click at [122, 391] on div "Add Checklist Tasks Checklist Name 5 / 64 Tasks 0 / 0 Add Add Multiple Cancel" at bounding box center [495, 409] width 902 height 79
click at [117, 389] on button "Add Checklist" at bounding box center [83, 380] width 79 height 20
click at [96, 440] on input at bounding box center [137, 434] width 175 height 20
click at [28, 440] on div "ID 1954 G-ERP - Backlog BFG New Build Title 37 / 128 Setup structure Warehouse …" at bounding box center [598, 326] width 1196 height 653
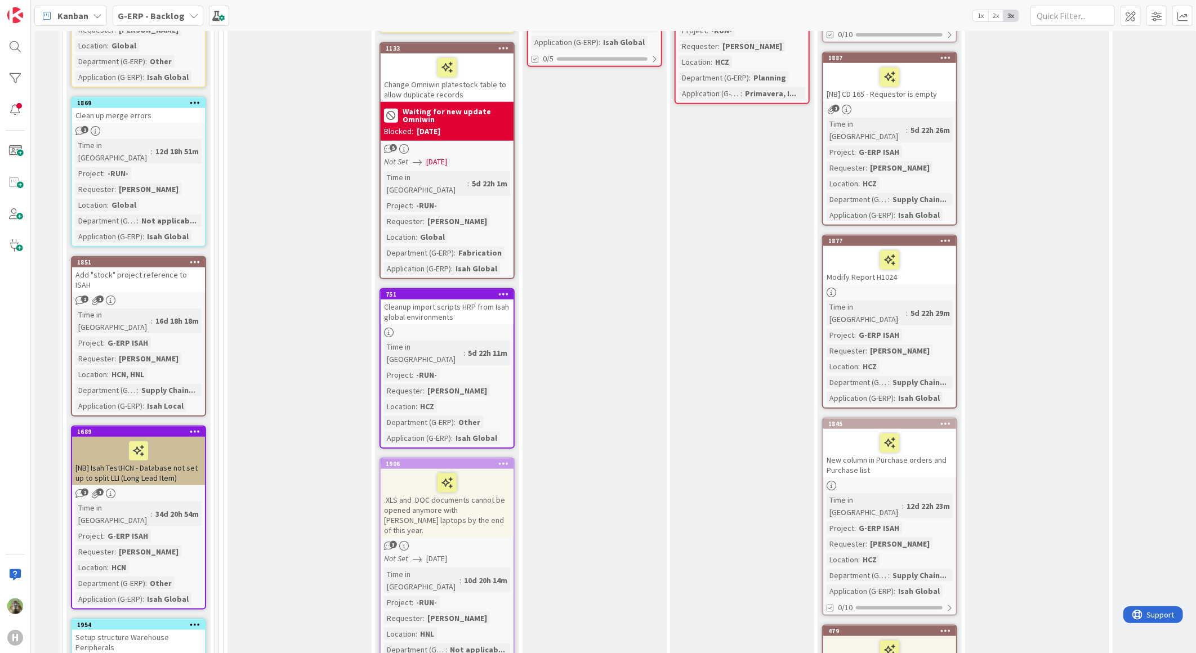
scroll to position [626, 0]
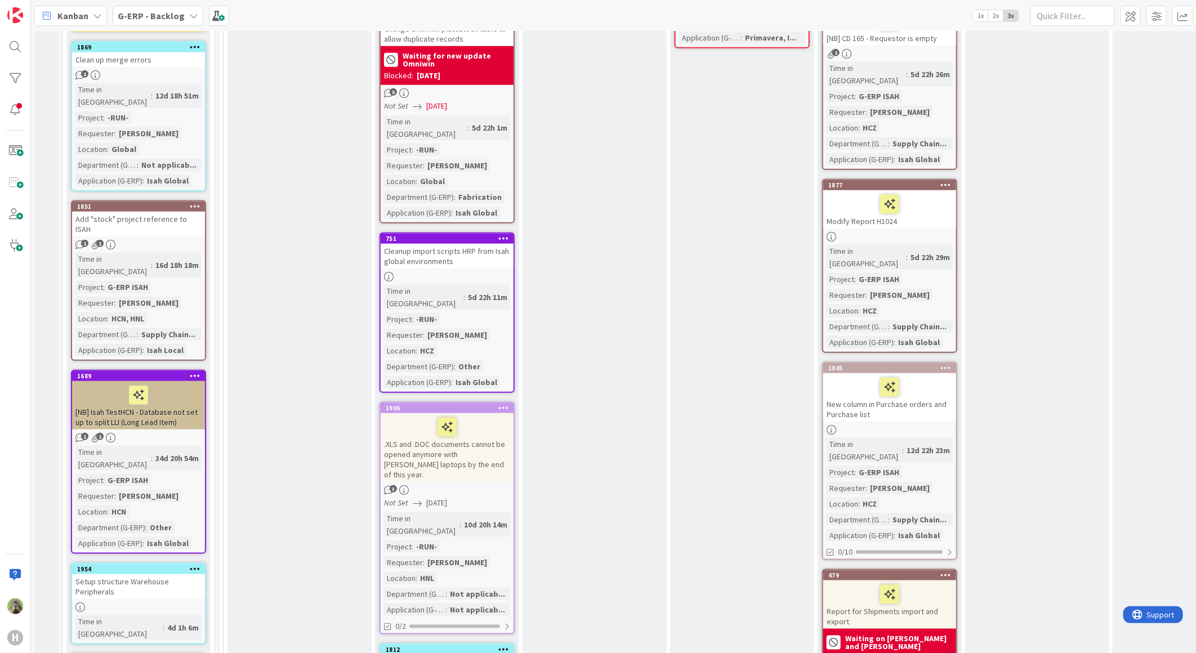
click at [137, 574] on div "Setup structure Warehouse Peripherals" at bounding box center [138, 586] width 133 height 25
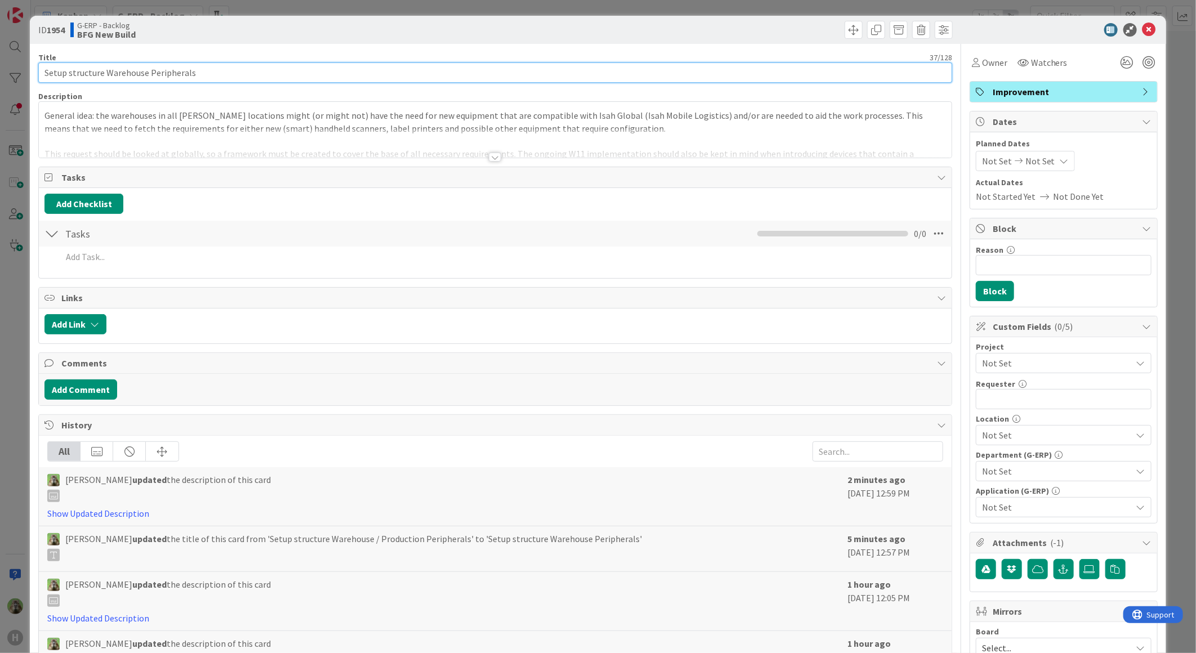
drag, startPoint x: 105, startPoint y: 71, endPoint x: 52, endPoint y: 66, distance: 53.1
click at [52, 66] on input "Setup structure Warehouse Peripherals" at bounding box center [495, 73] width 914 height 20
type input "Warehouse Peripherals"
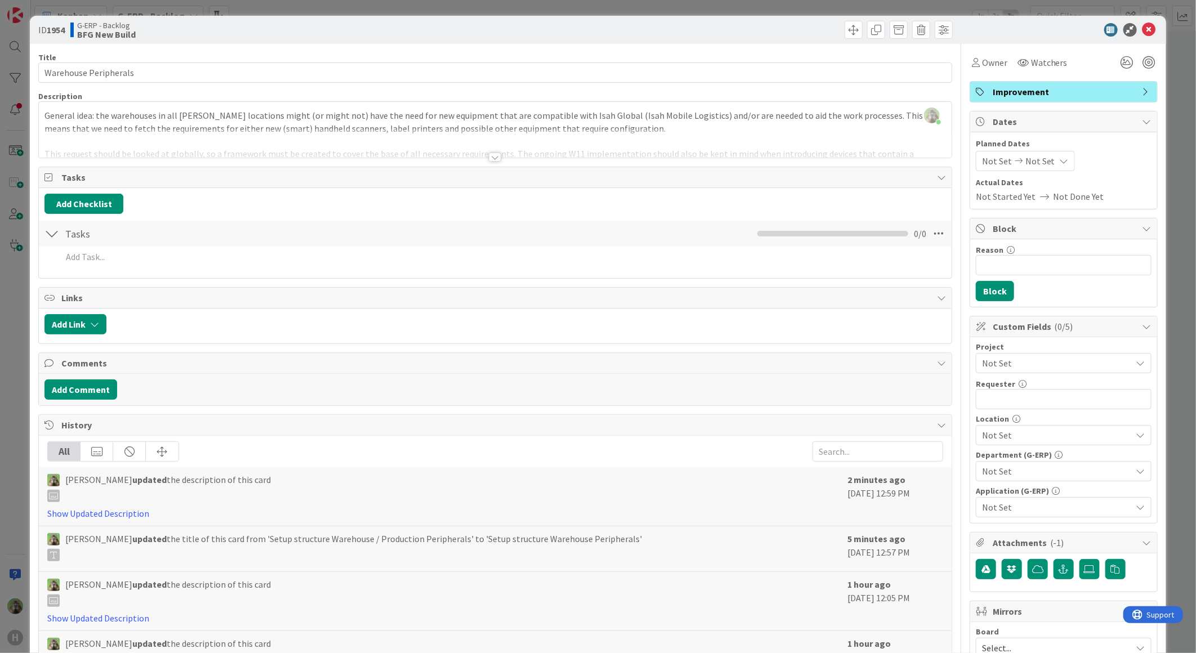
click at [29, 336] on div "ID 1954 G-ERP - Backlog BFG New Build Title 21 / 128 Warehouse Peripherals Desc…" at bounding box center [598, 326] width 1196 height 653
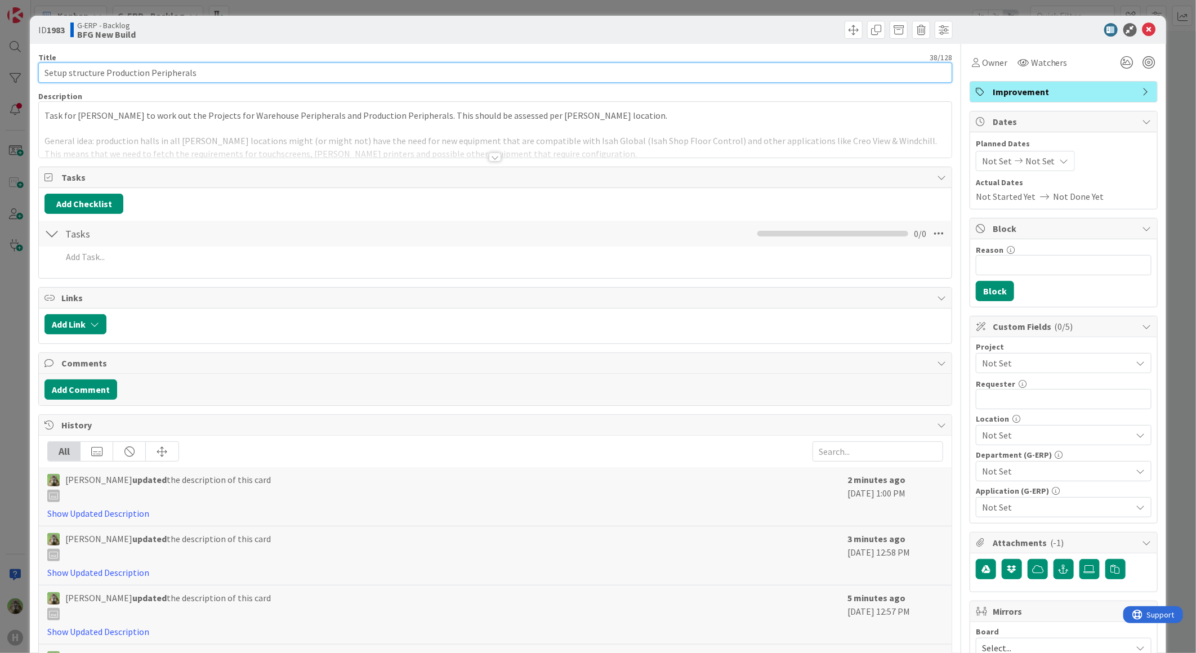
drag, startPoint x: 105, startPoint y: 72, endPoint x: -60, endPoint y: 53, distance: 166.1
click at [0, 53] on html "H Kanban G-ERP - Backlog 1x 2x 3x 8 INFO This column contains information cards…" at bounding box center [598, 326] width 1196 height 653
click at [84, 68] on input "Production Peripherals" at bounding box center [495, 73] width 914 height 20
type input "Production Manufacturing Peripherals"
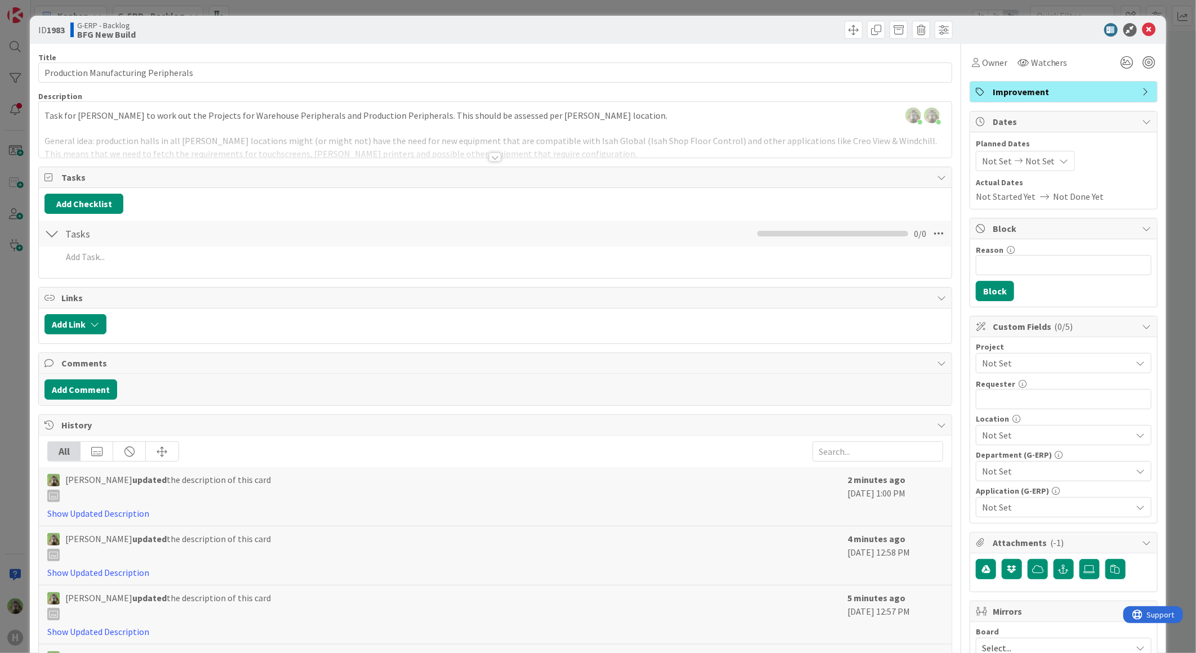
click at [25, 317] on div "ID 1983 G-ERP - Backlog BFG New Build Title 36 / 128 Production Manufacturing P…" at bounding box center [598, 326] width 1196 height 653
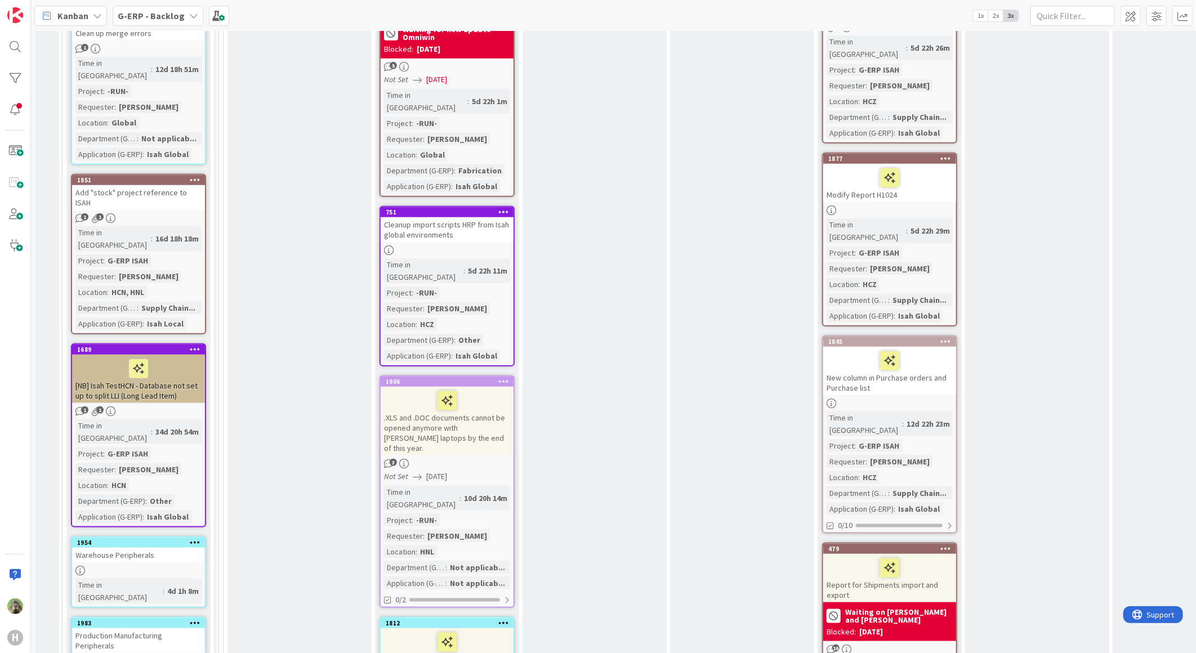
scroll to position [751, 0]
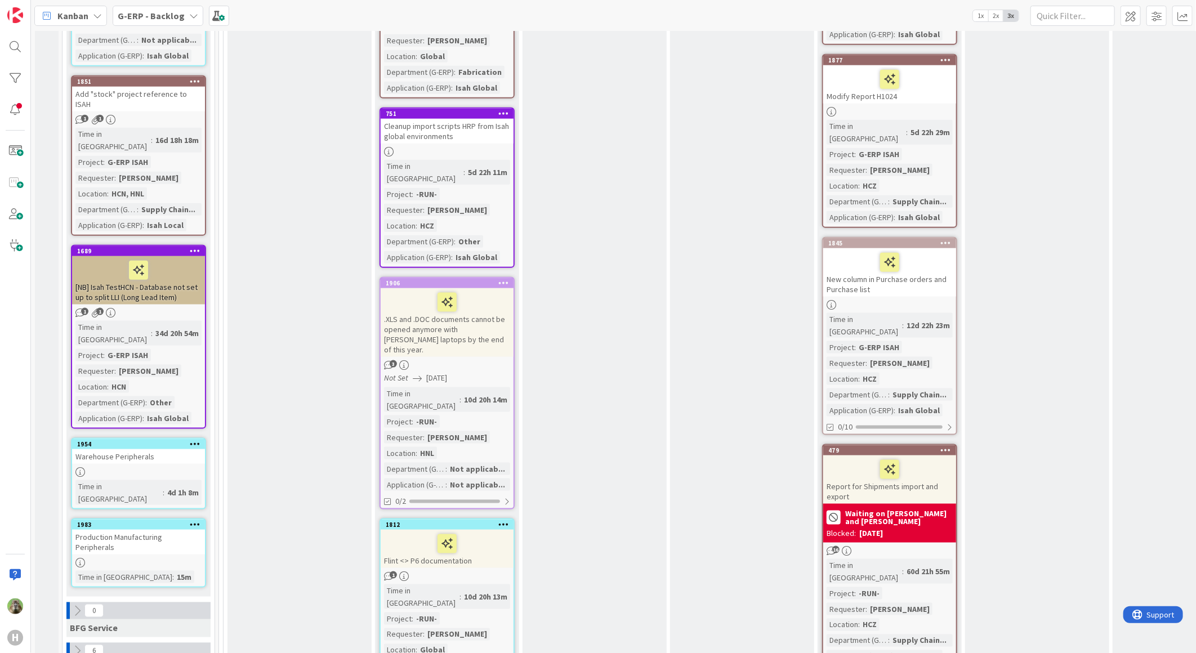
click at [145, 449] on div "Warehouse Peripherals" at bounding box center [138, 456] width 133 height 15
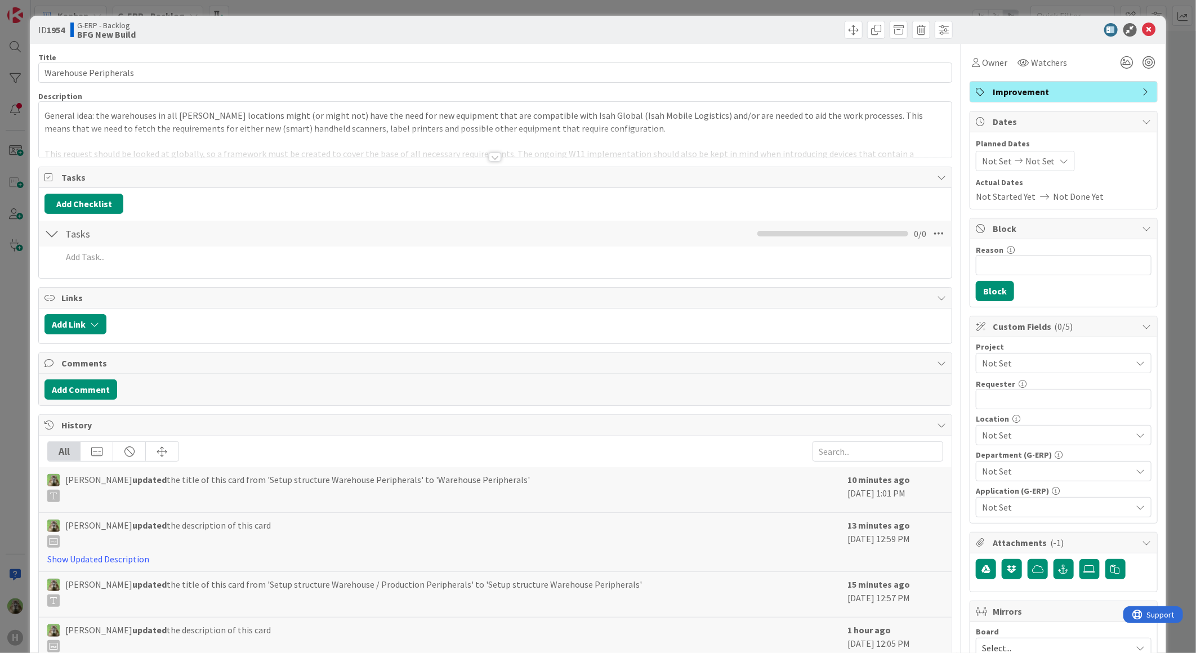
click at [492, 155] on div at bounding box center [495, 157] width 12 height 9
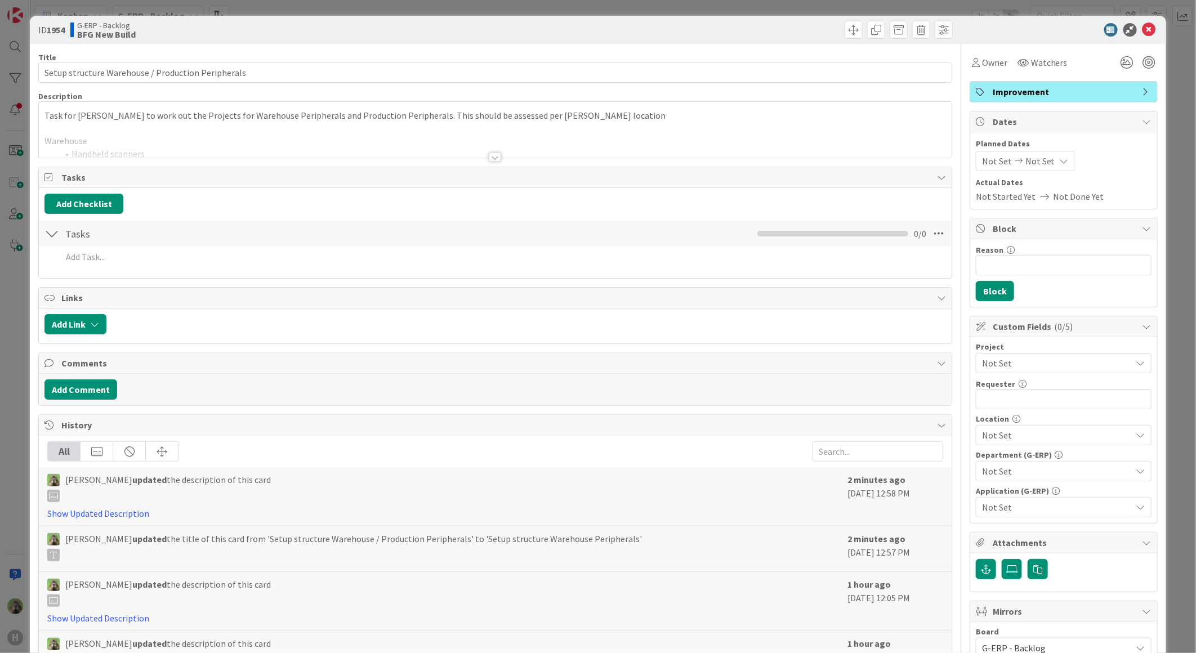
click at [20, 321] on div "ID 1954 G-ERP - Backlog BFG New Build Title 50 / 128 Setup structure Warehouse …" at bounding box center [598, 326] width 1196 height 653
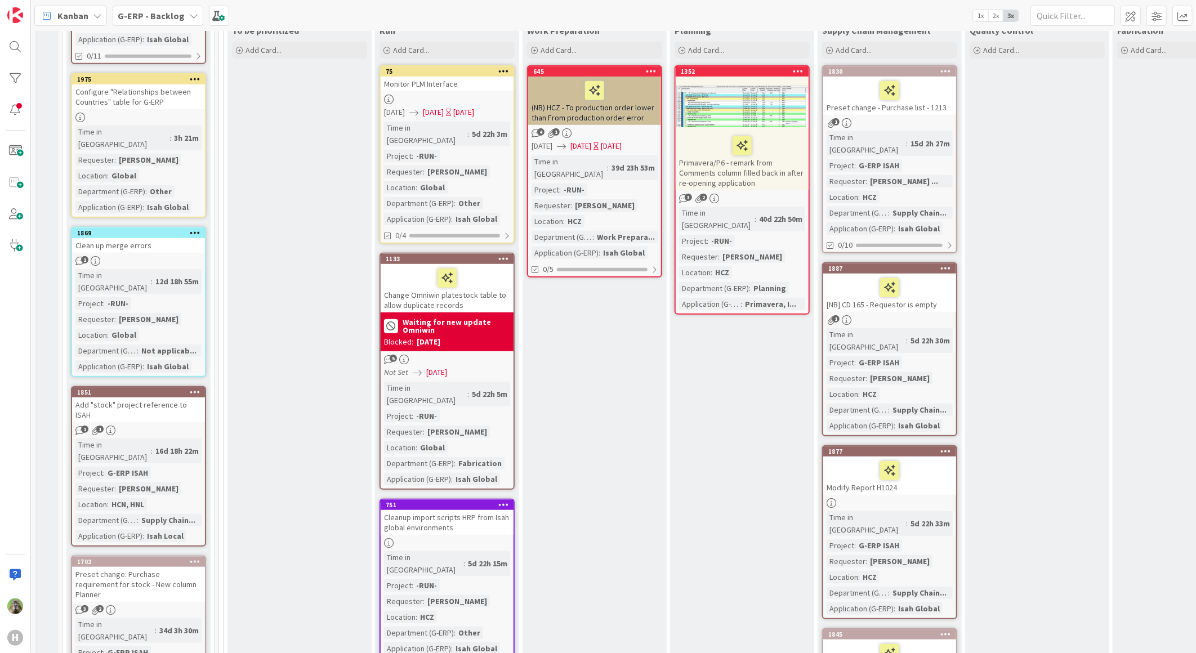
scroll to position [250, 0]
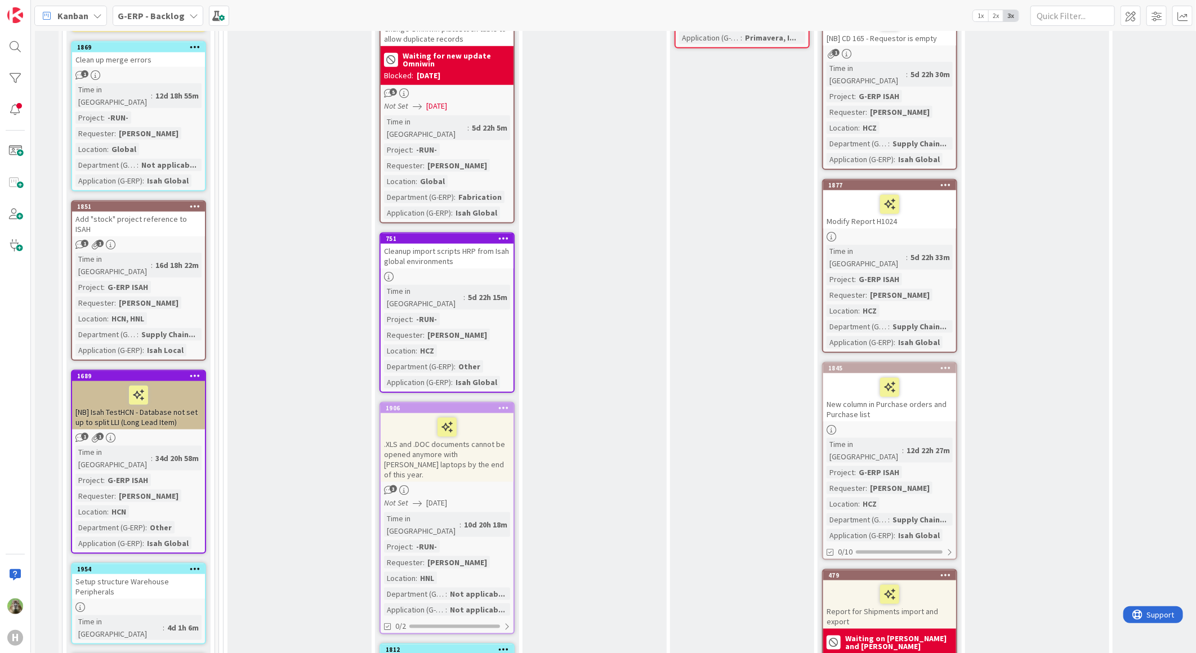
scroll to position [813, 0]
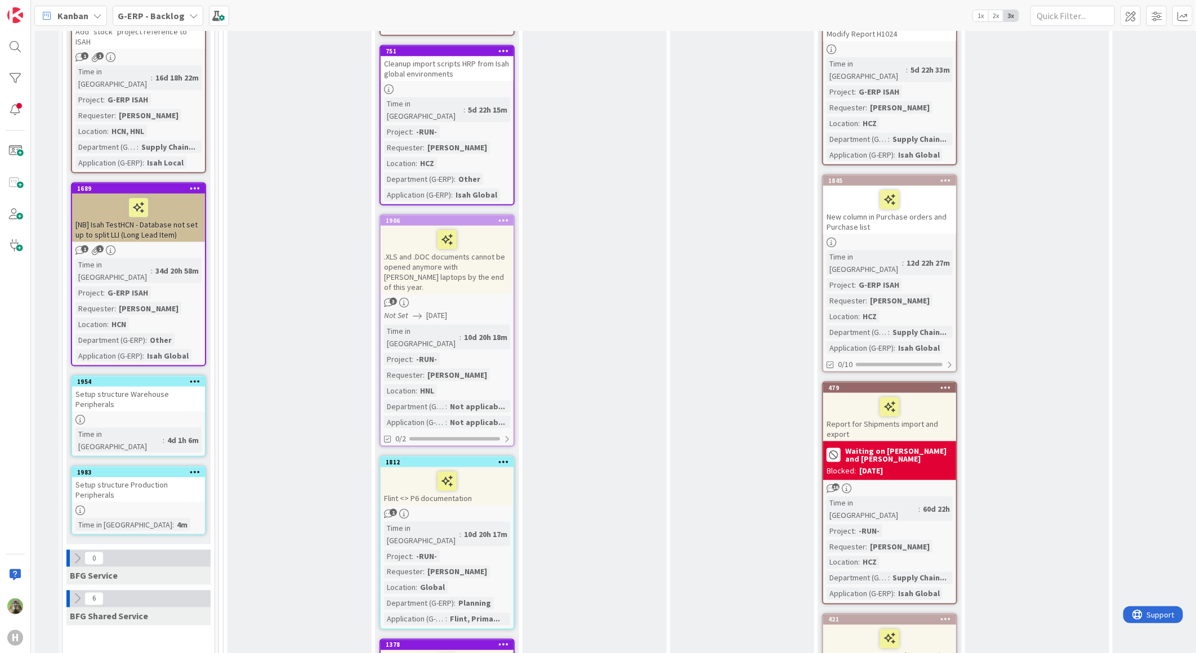
click at [164, 478] on div "Setup structure Production Peripherals" at bounding box center [138, 490] width 133 height 25
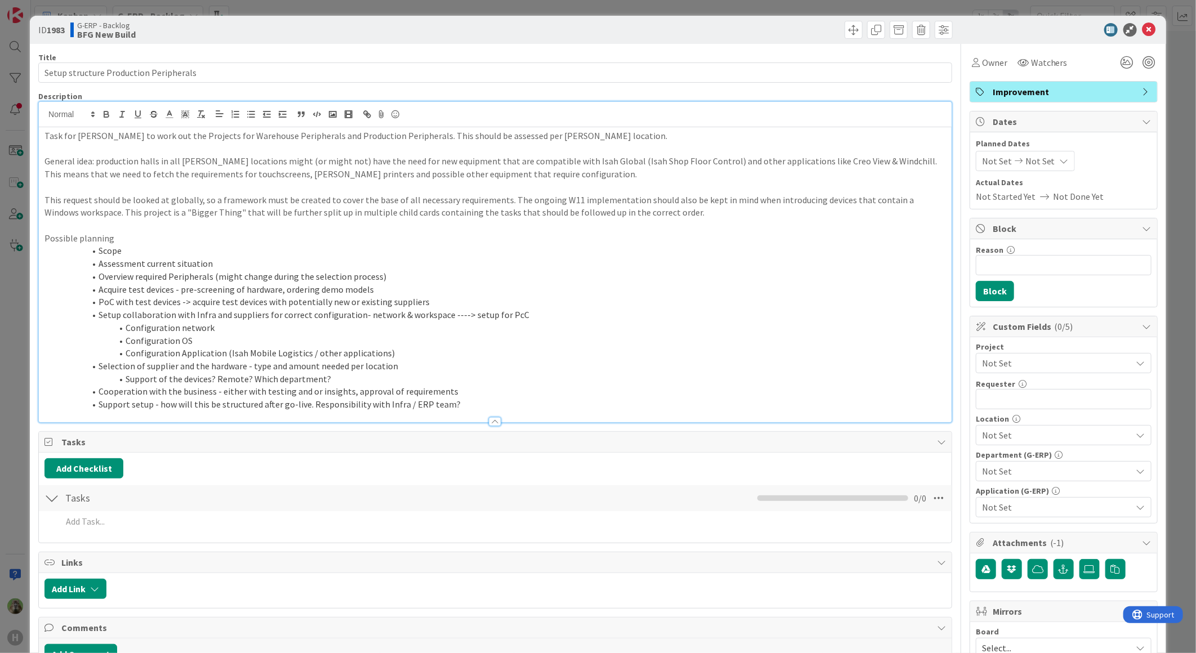
click at [454, 110] on div "Task for Timothy to work out the Projects for Warehouse Peripherals and Product…" at bounding box center [495, 262] width 913 height 320
click at [502, 312] on li "Setup collaboration with Infra and suppliers for correct configuration- network…" at bounding box center [502, 315] width 888 height 13
type input "Production Manufacturing Peripherals"
click at [278, 355] on li "Configuration Application (Isah Mobile Logistics / other applications)" at bounding box center [502, 353] width 888 height 13
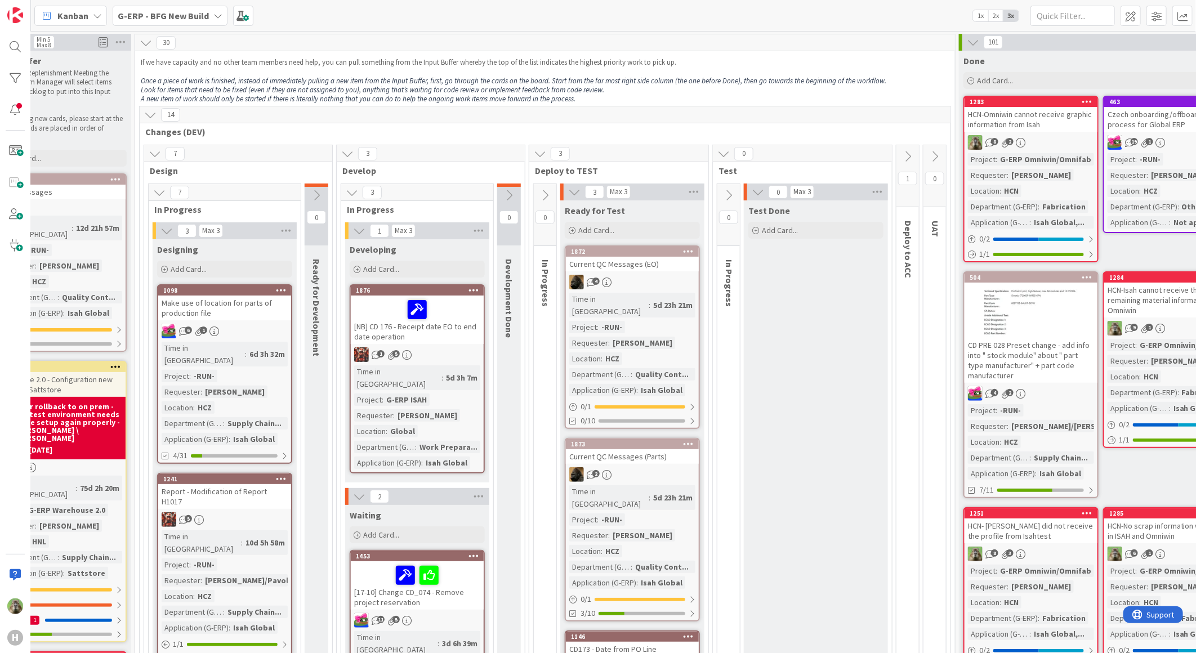
scroll to position [0, 198]
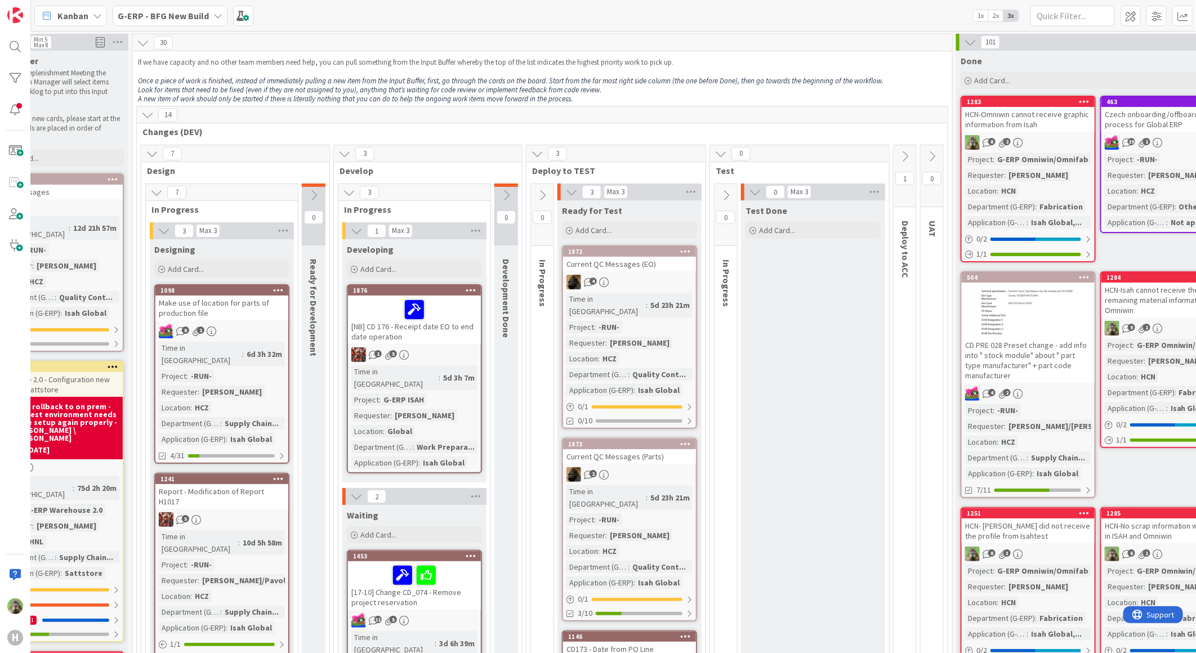
click at [911, 150] on icon at bounding box center [905, 156] width 12 height 12
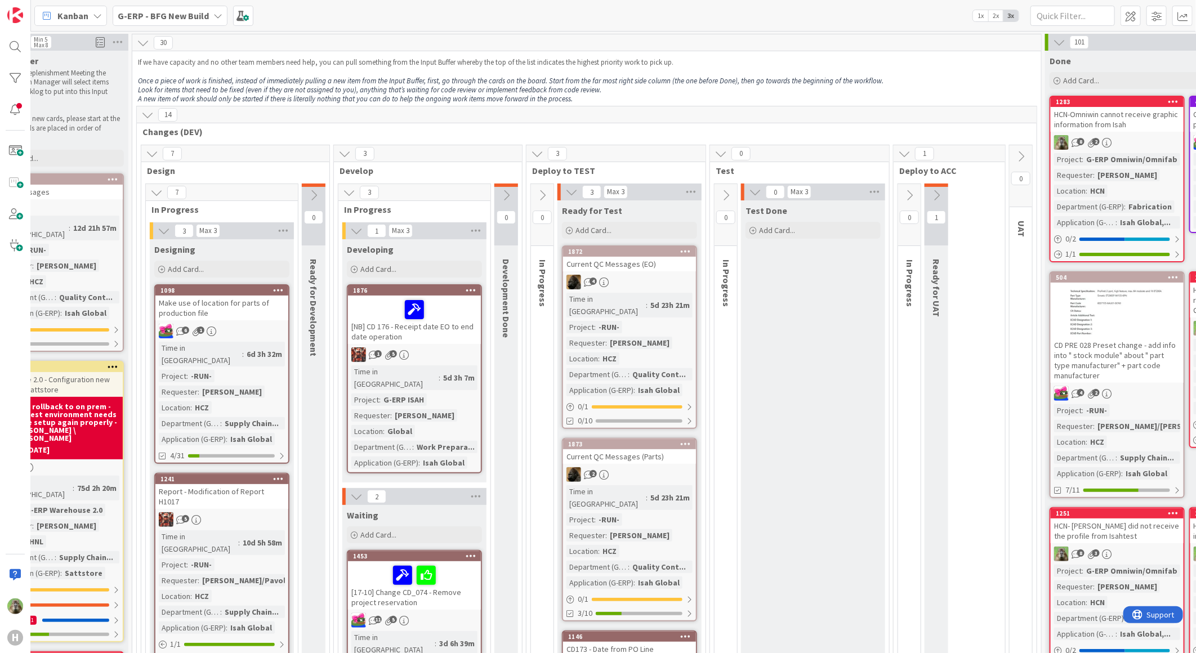
click at [932, 191] on icon at bounding box center [936, 195] width 12 height 12
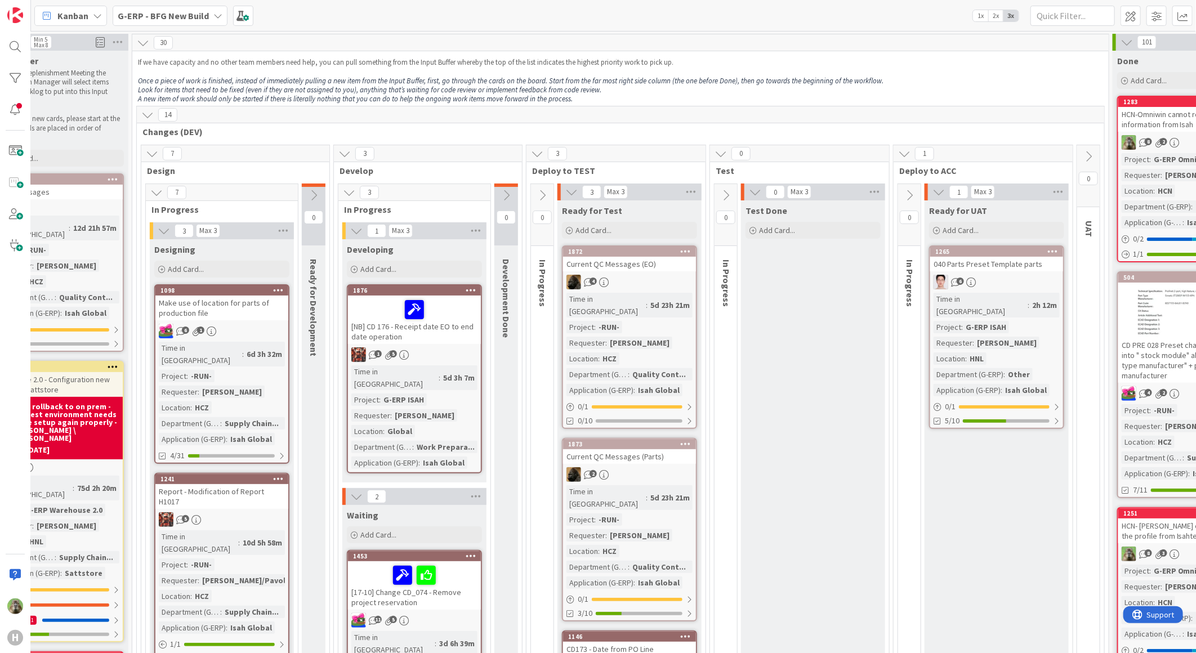
click at [1005, 261] on div "040 Parts Preset Template parts" at bounding box center [996, 264] width 133 height 15
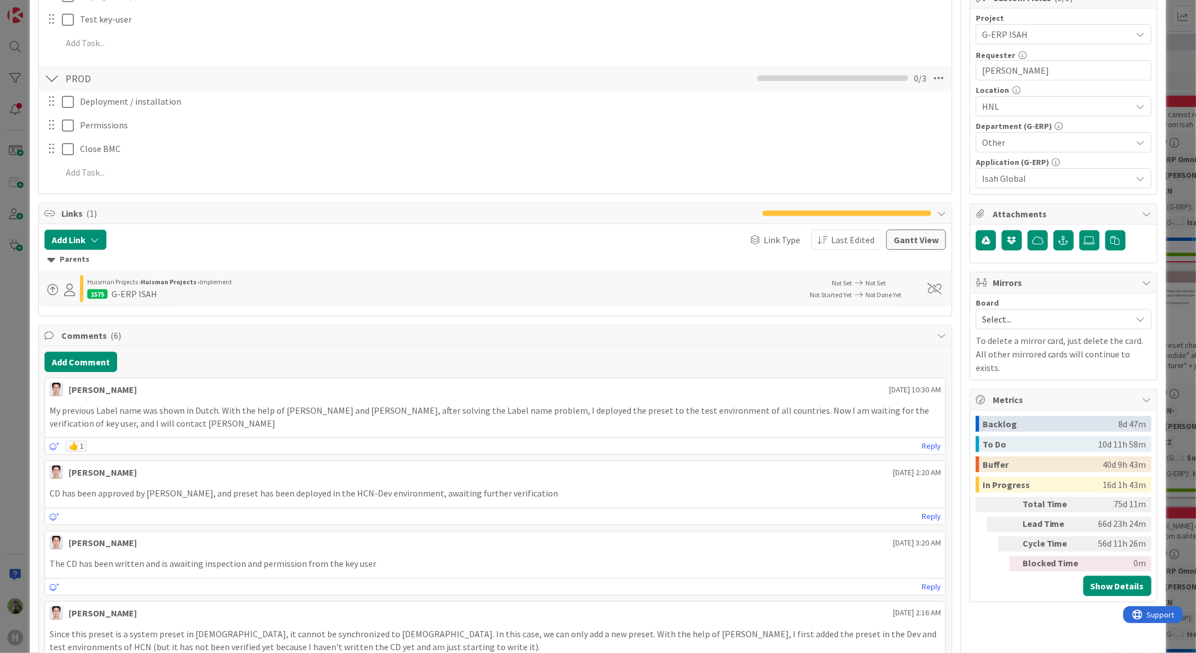
scroll to position [438, 0]
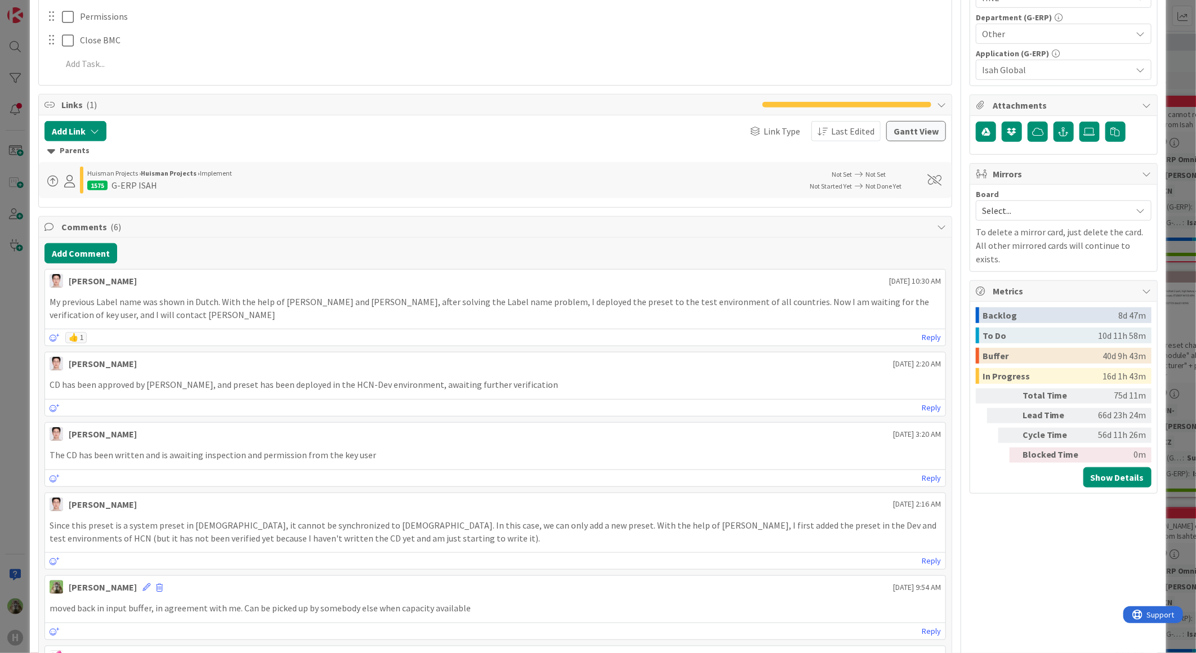
click at [14, 406] on div "ID 1265 G-ERP - BFG New Build Ready for UAT Title 31 / 128 040 Parts Preset Tem…" at bounding box center [598, 326] width 1196 height 653
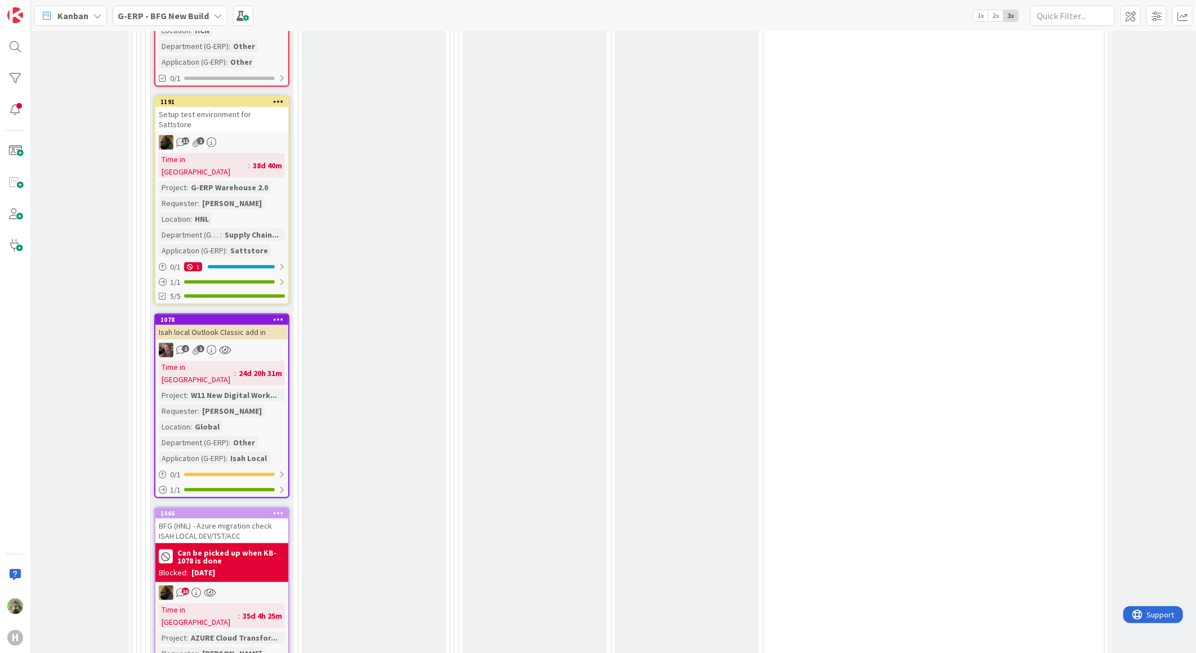
scroll to position [2941, 198]
click at [201, 326] on div "Isah local Outlook Classic add in" at bounding box center [221, 333] width 133 height 15
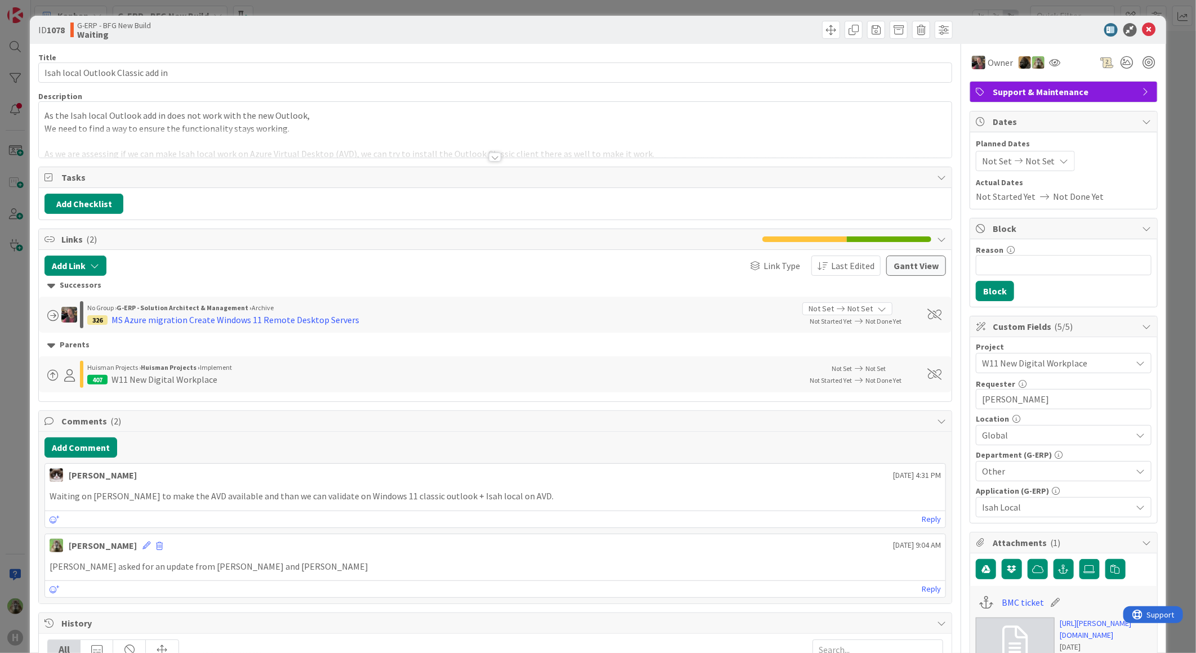
click at [12, 532] on div "ID 1078 G-ERP - BFG New Build Waiting Title 33 / 128 Isah local Outlook Classic…" at bounding box center [598, 326] width 1196 height 653
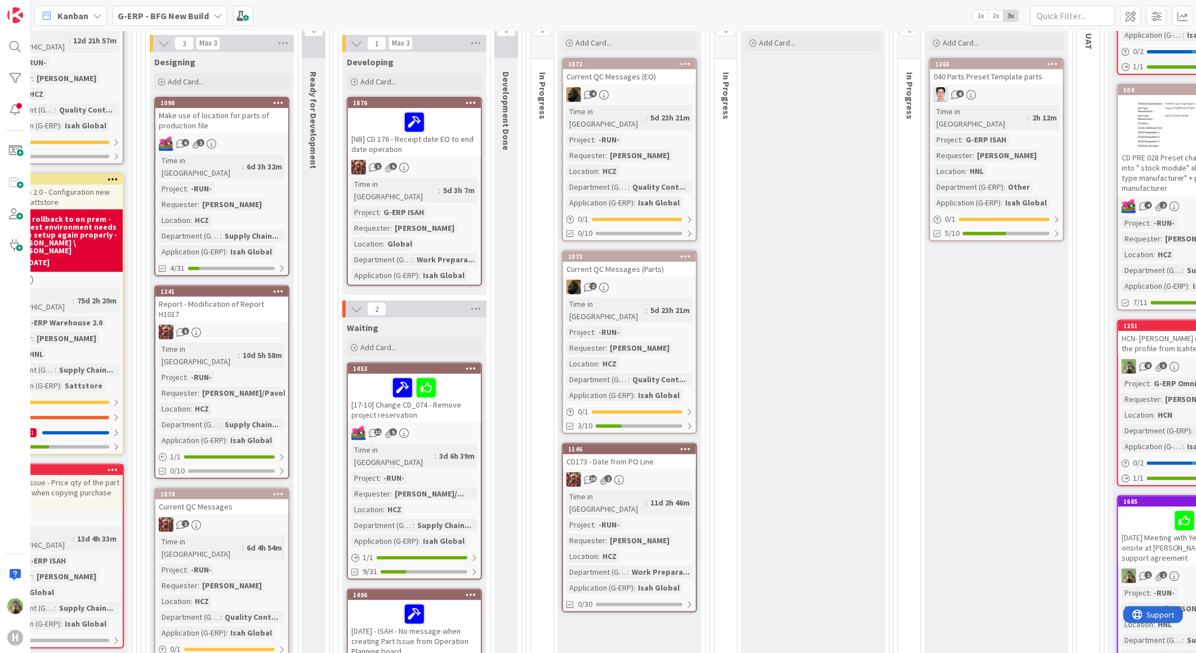
scroll to position [0, 198]
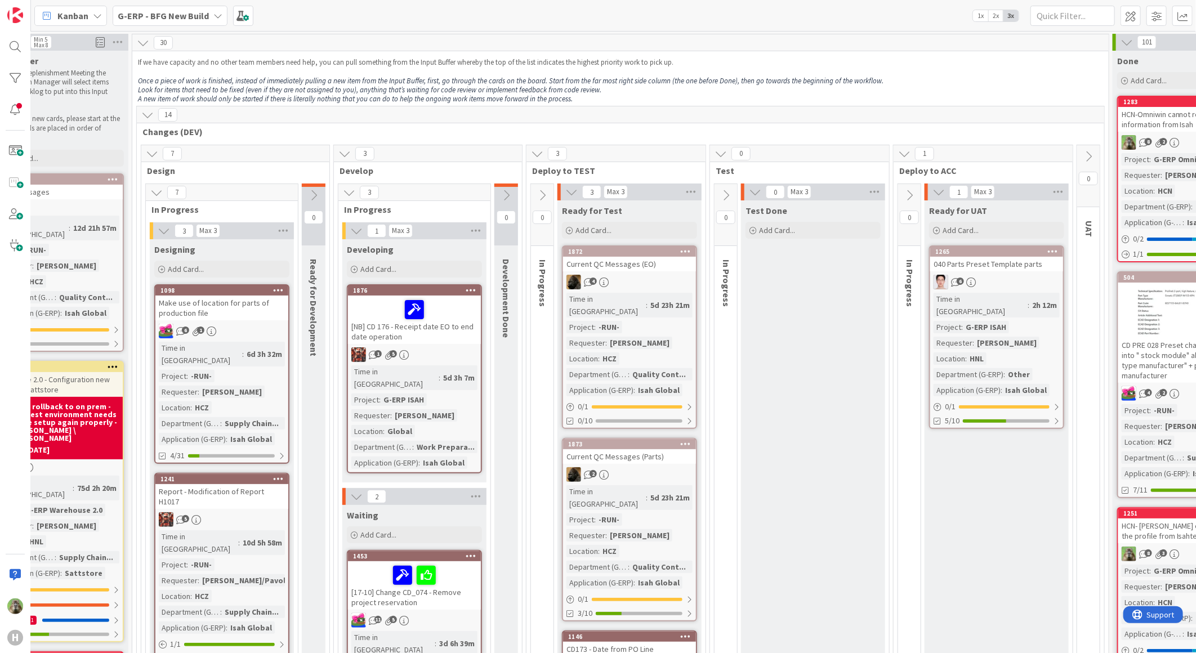
click at [548, 86] on em "Look for items that need to be fixed (even if they are not assigned to you), an…" at bounding box center [370, 90] width 464 height 10
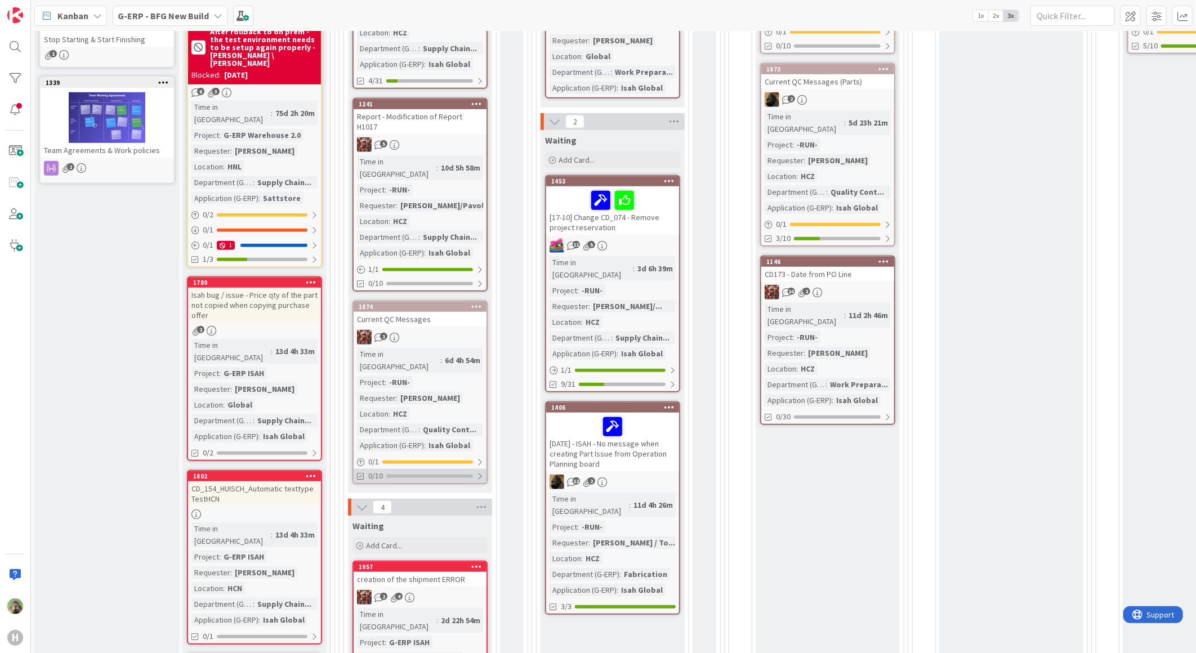
scroll to position [626, 0]
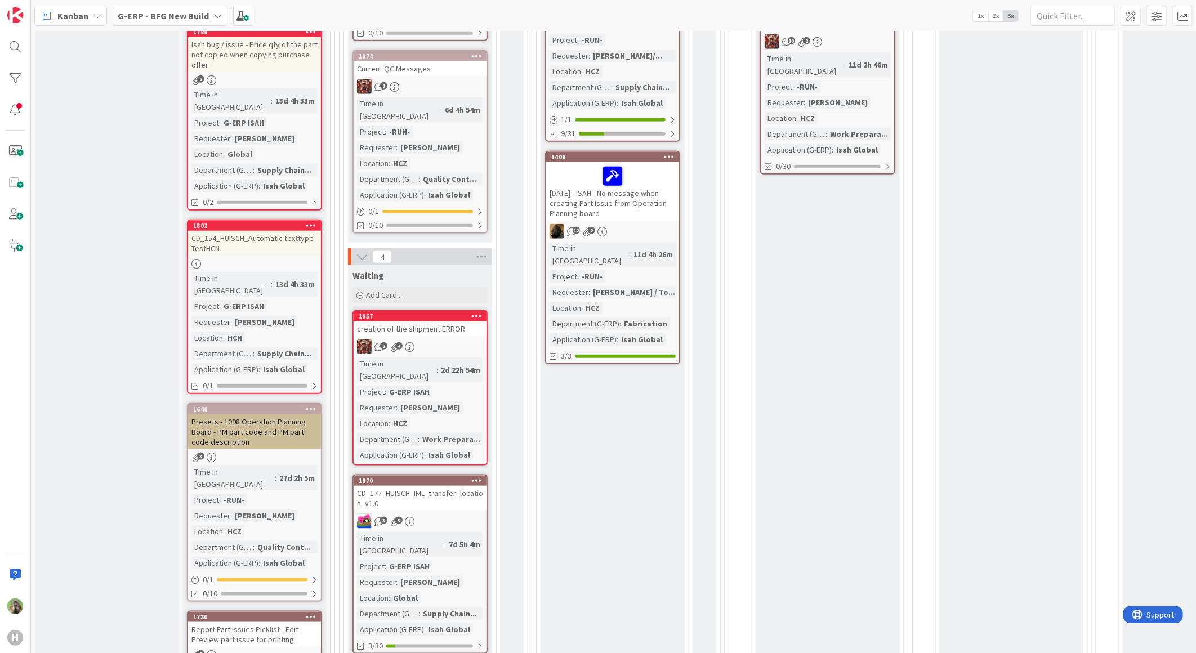
click at [453, 486] on div "CD_177_HUISCH_IML_transfer_location_v1.0" at bounding box center [420, 498] width 133 height 25
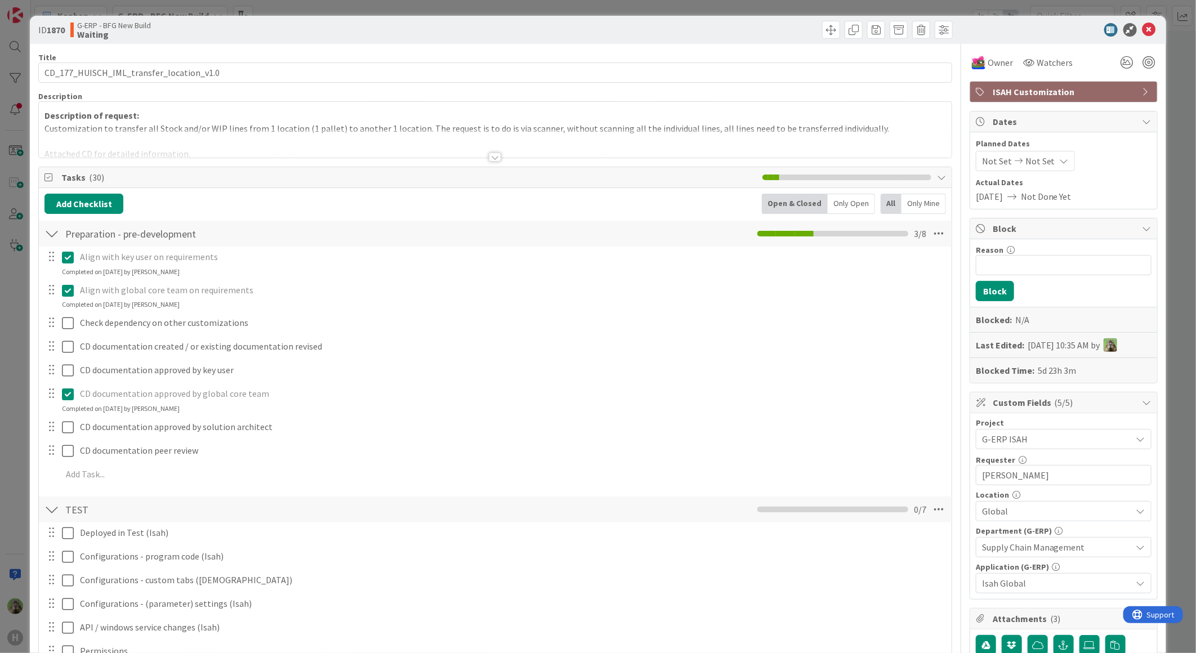
click at [528, 140] on div at bounding box center [495, 143] width 913 height 29
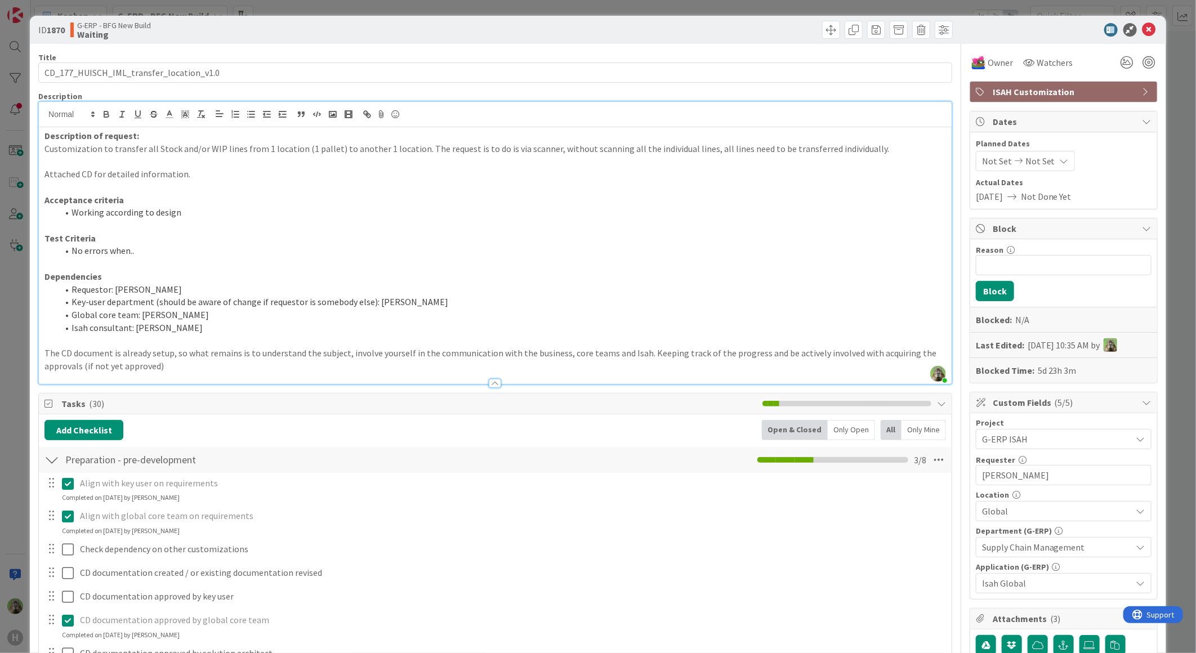
click at [103, 413] on div "Tasks ( 30 )" at bounding box center [495, 404] width 913 height 21
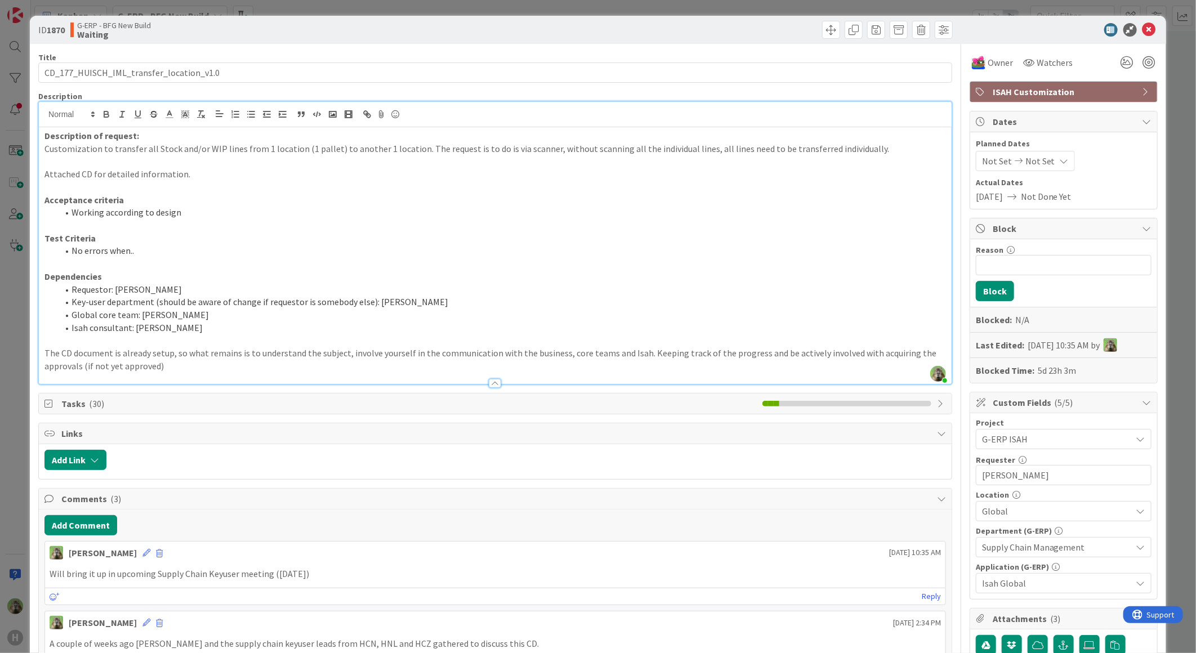
click at [10, 348] on div "ID 1870 G-ERP - BFG New Build Waiting Title 40 / 128 CD_177_HUISCH_IML_transfer…" at bounding box center [598, 326] width 1196 height 653
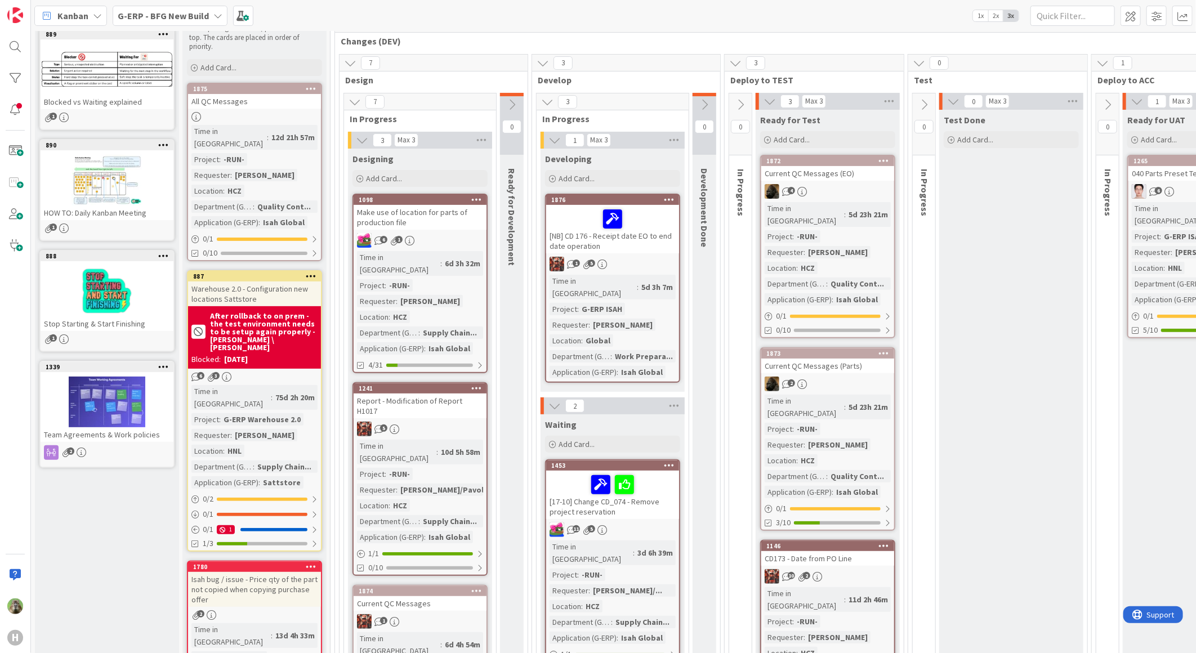
scroll to position [63, 0]
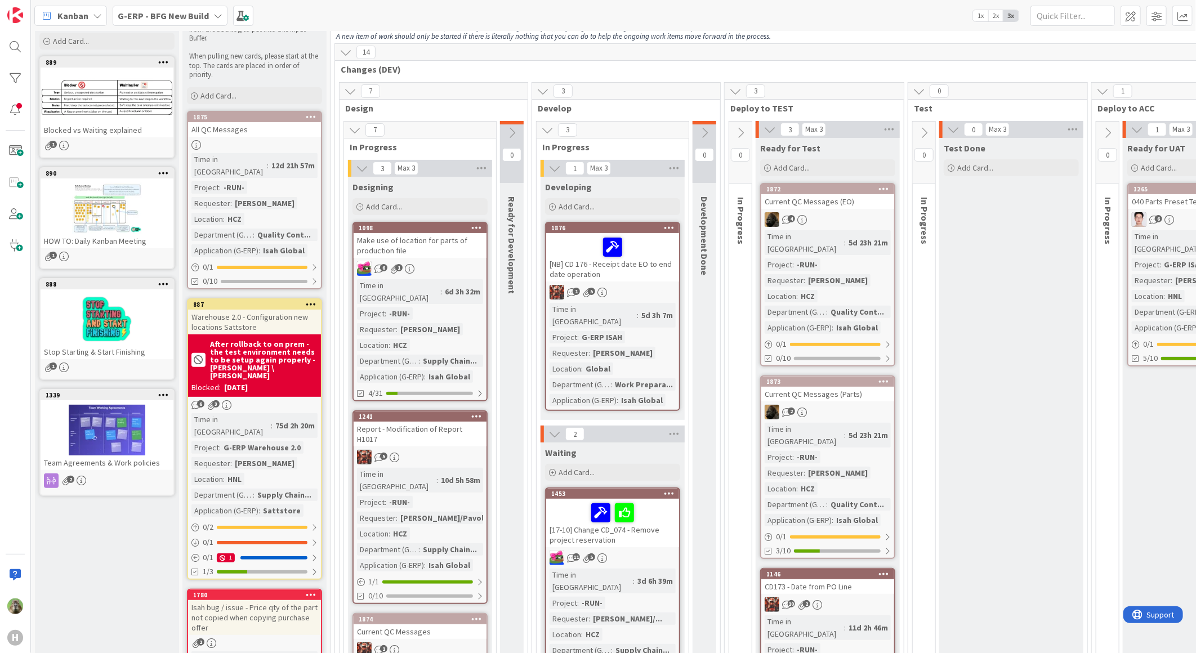
click at [975, 11] on span "1x" at bounding box center [980, 15] width 15 height 11
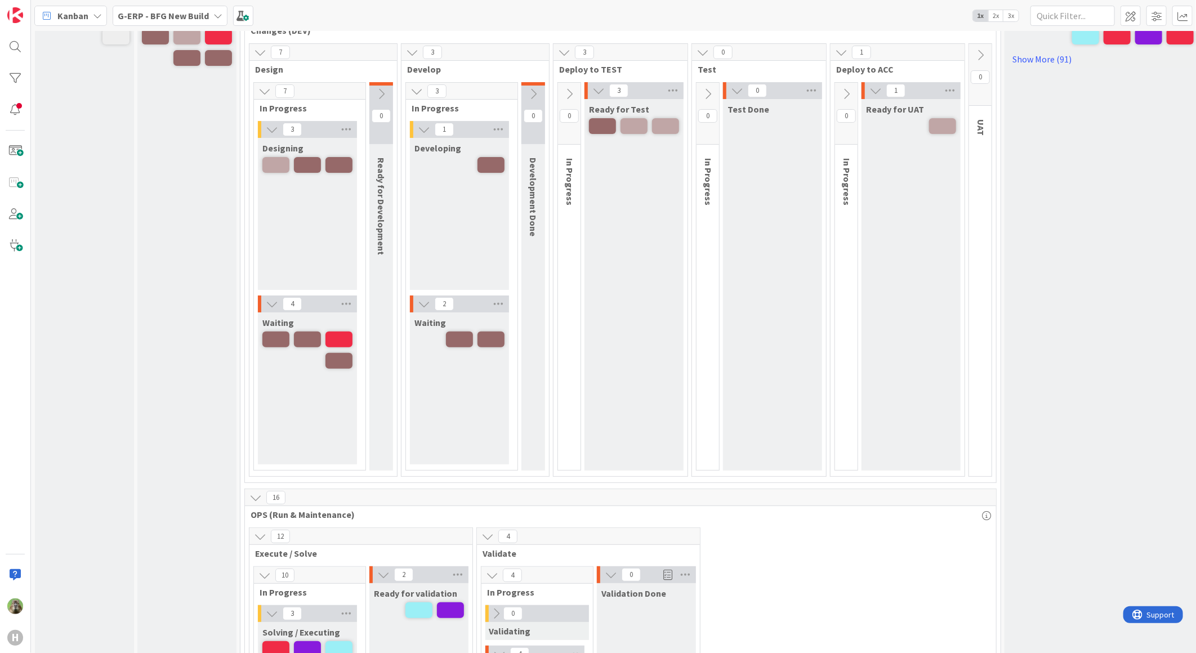
click at [999, 19] on span "2x" at bounding box center [995, 15] width 15 height 11
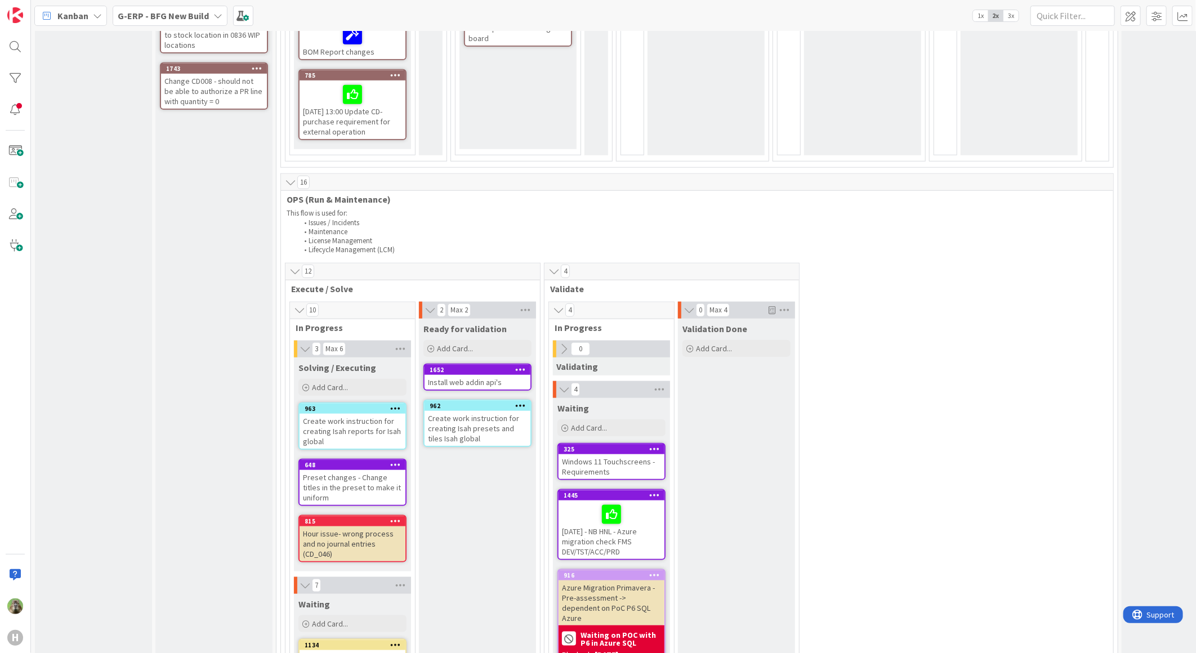
scroll to position [813, 0]
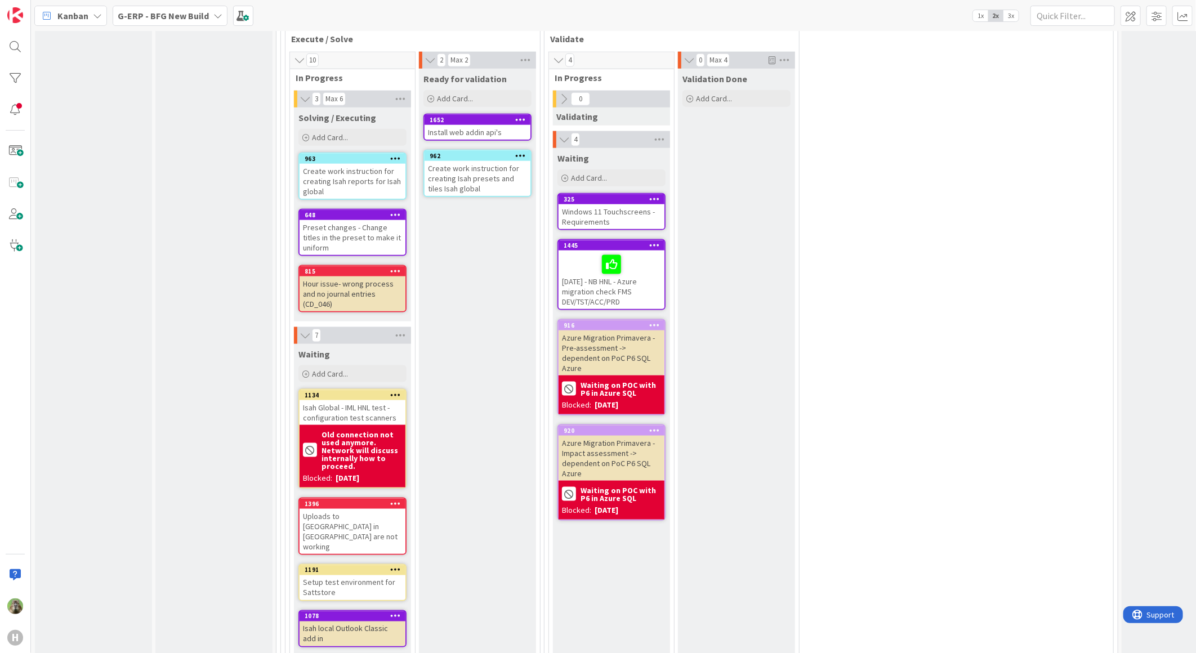
click at [1017, 12] on span "3x" at bounding box center [1011, 15] width 15 height 11
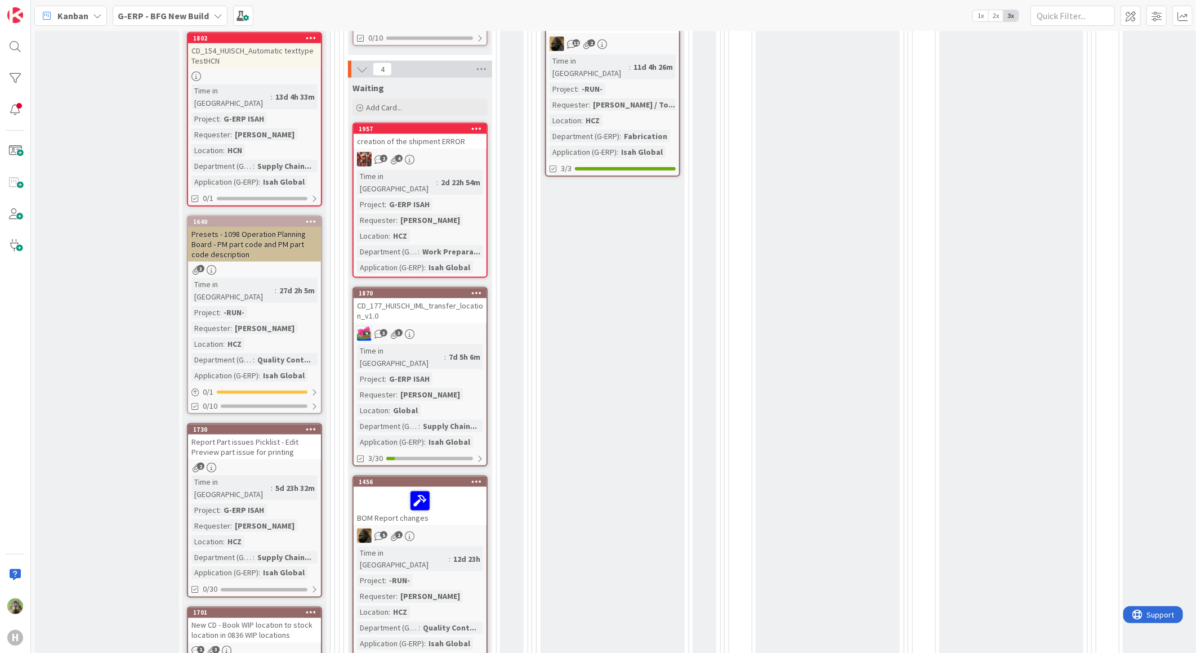
click at [997, 14] on span "2x" at bounding box center [995, 15] width 15 height 11
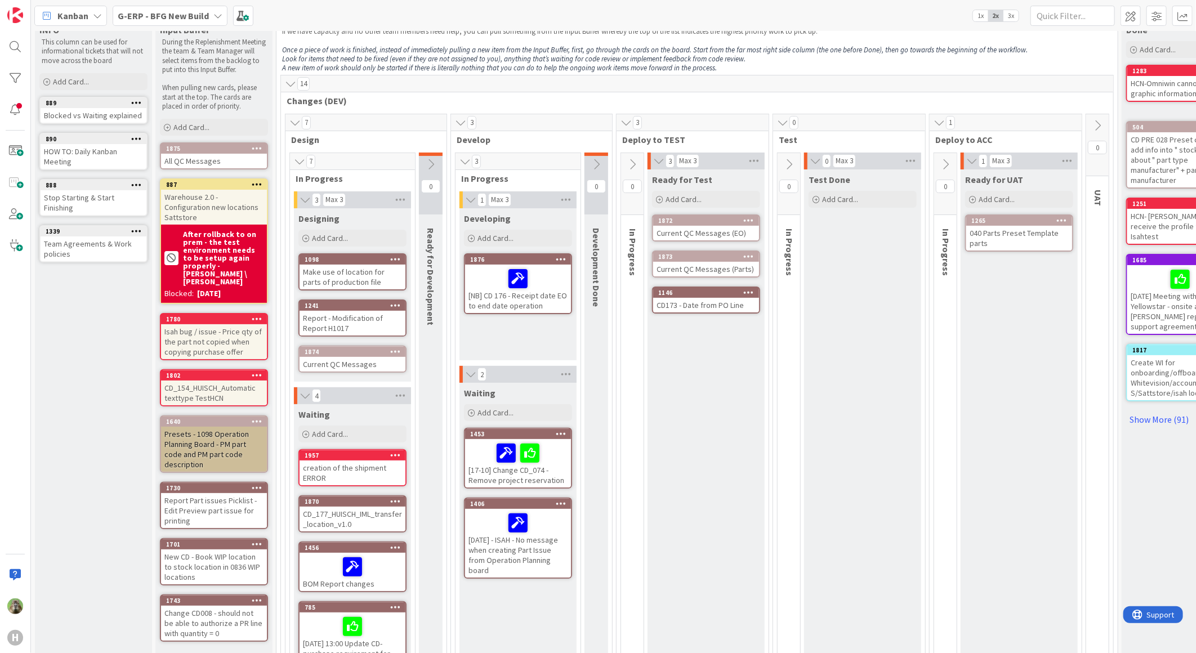
scroll to position [26, 0]
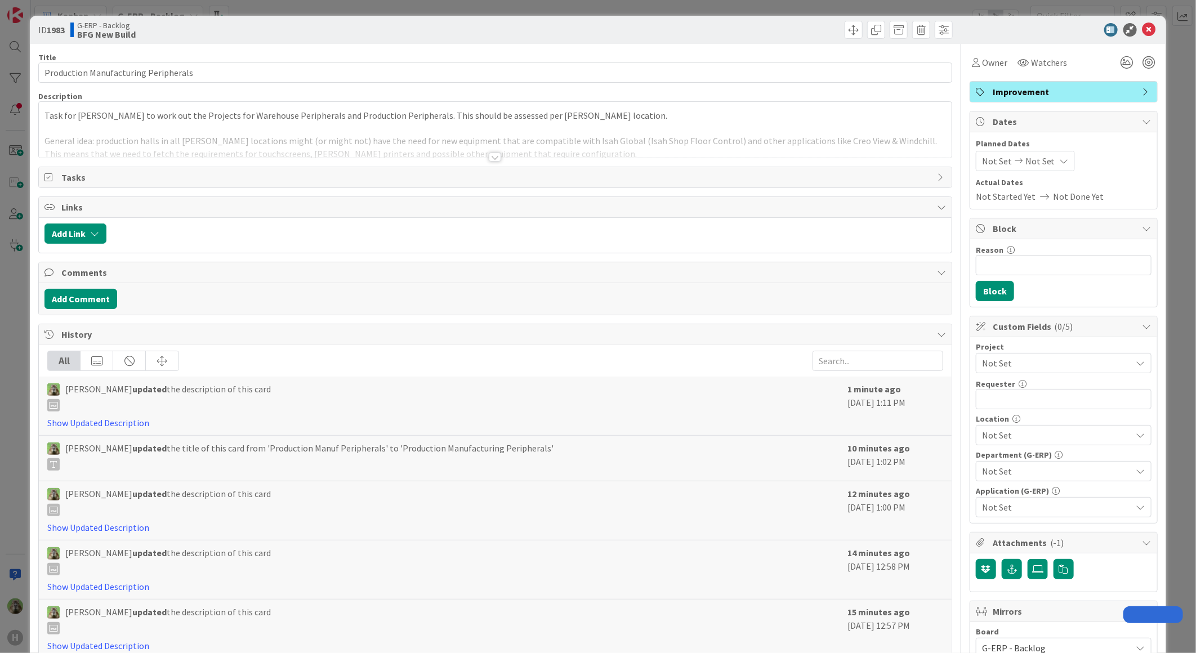
click at [606, 116] on p "Task for [PERSON_NAME] to work out the Projects for Warehouse Peripherals and P…" at bounding box center [495, 115] width 902 height 13
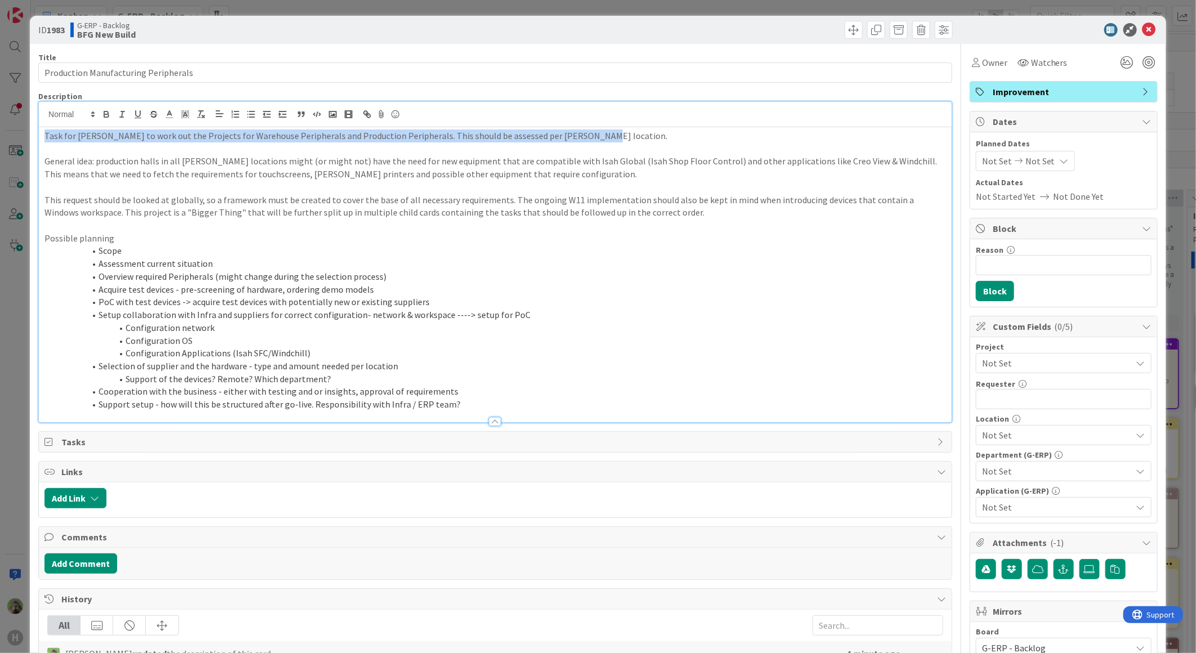
drag, startPoint x: 609, startPoint y: 136, endPoint x: -29, endPoint y: 141, distance: 638.2
click at [0, 141] on html "H Kanban G-ERP - Backlog 1x 2x 3x 8 INFO This column contains information cards…" at bounding box center [598, 326] width 1196 height 653
